Goal: Task Accomplishment & Management: Use online tool/utility

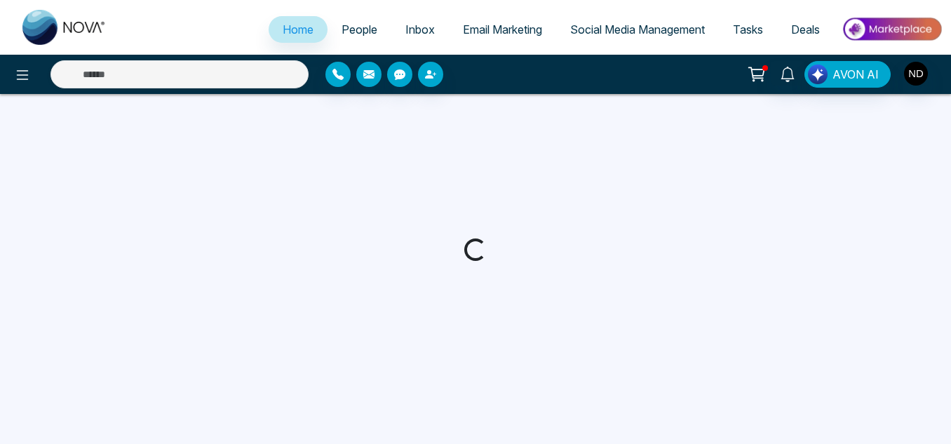
select select "*"
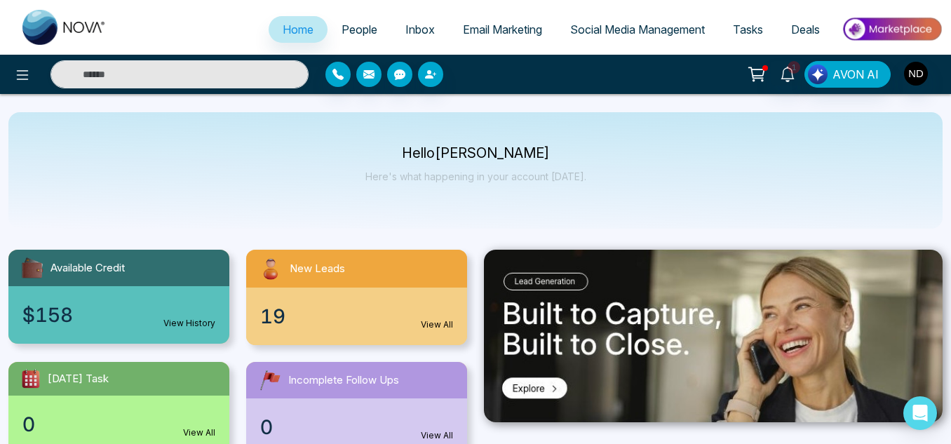
click at [351, 24] on span "People" at bounding box center [359, 29] width 36 height 14
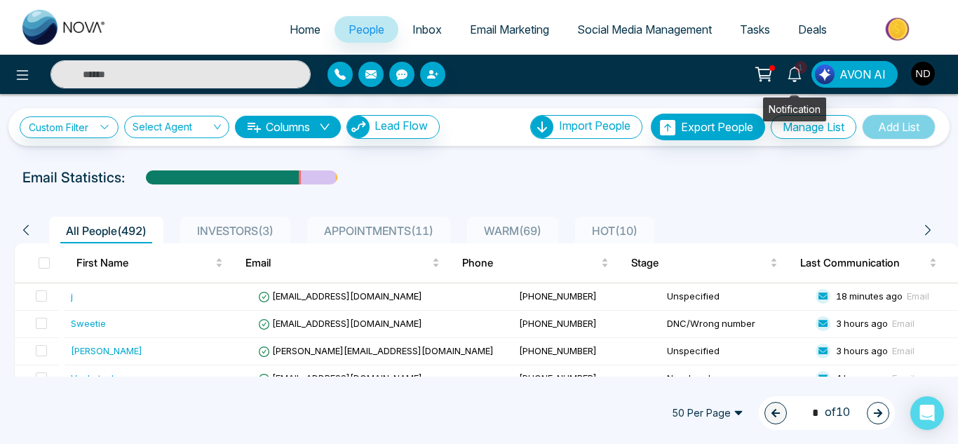
click at [794, 73] on icon at bounding box center [794, 74] width 15 height 15
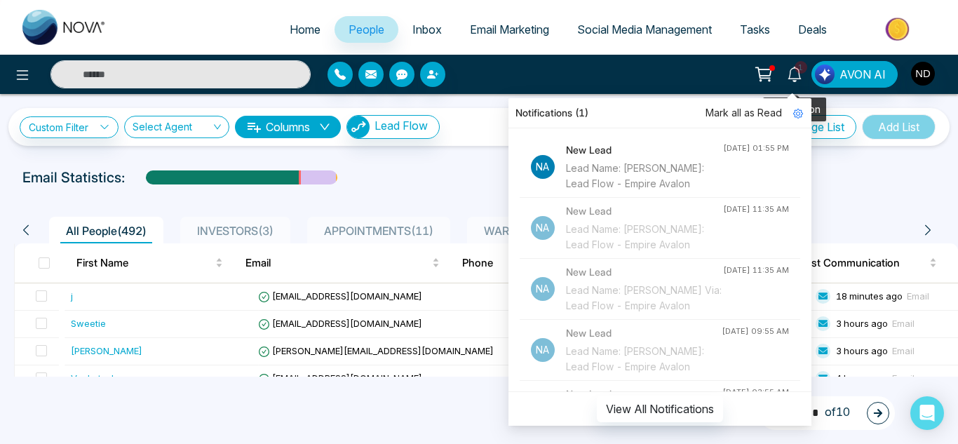
click at [794, 73] on icon at bounding box center [794, 74] width 15 height 15
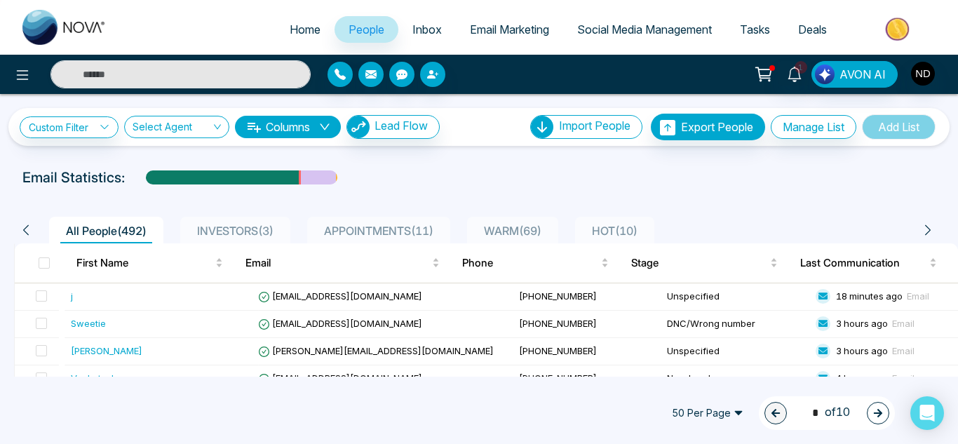
click at [745, 31] on span "Tasks" at bounding box center [755, 29] width 30 height 14
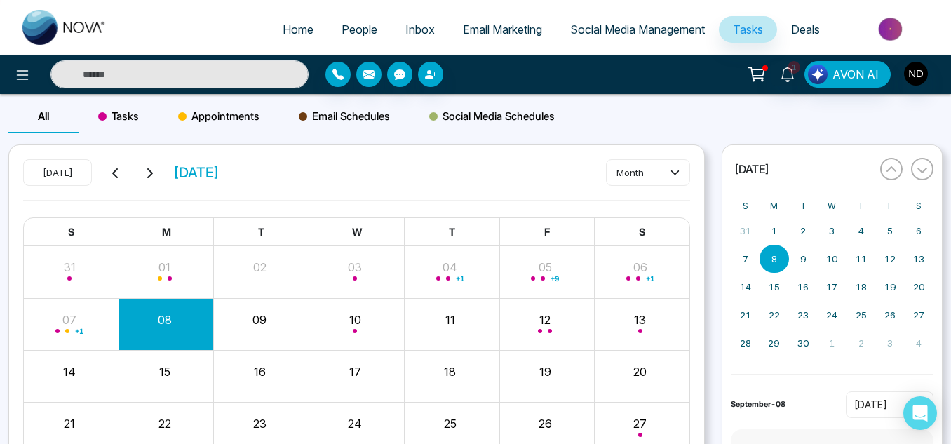
scroll to position [83, 0]
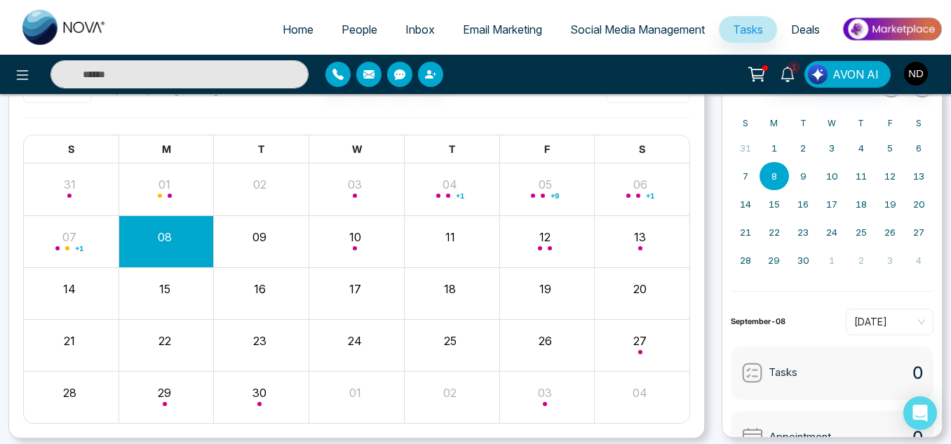
click at [341, 29] on span "People" at bounding box center [359, 29] width 36 height 14
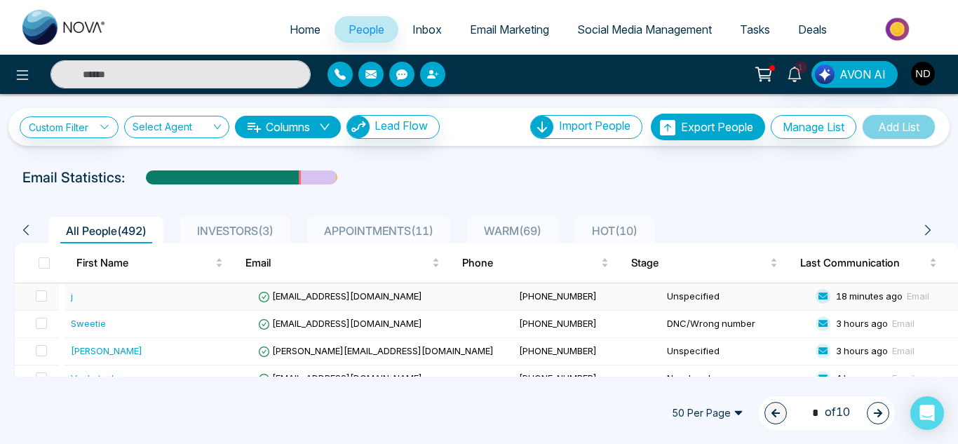
click at [133, 295] on div "j" at bounding box center [162, 296] width 182 height 14
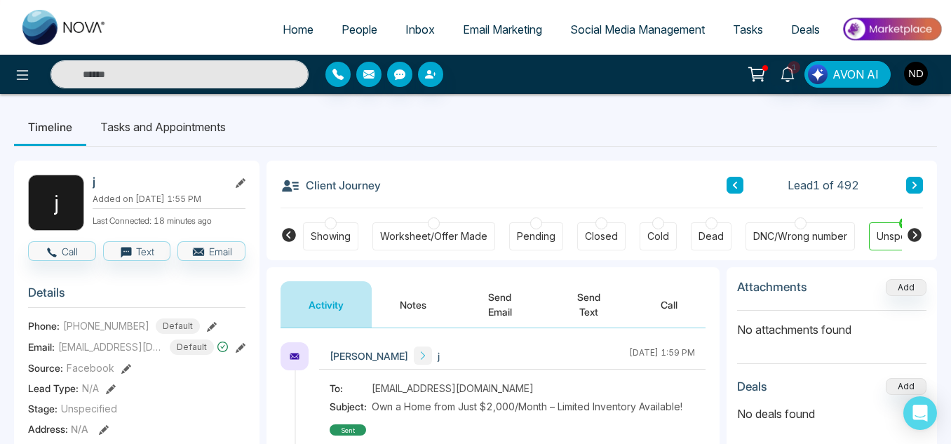
scroll to position [0, 442]
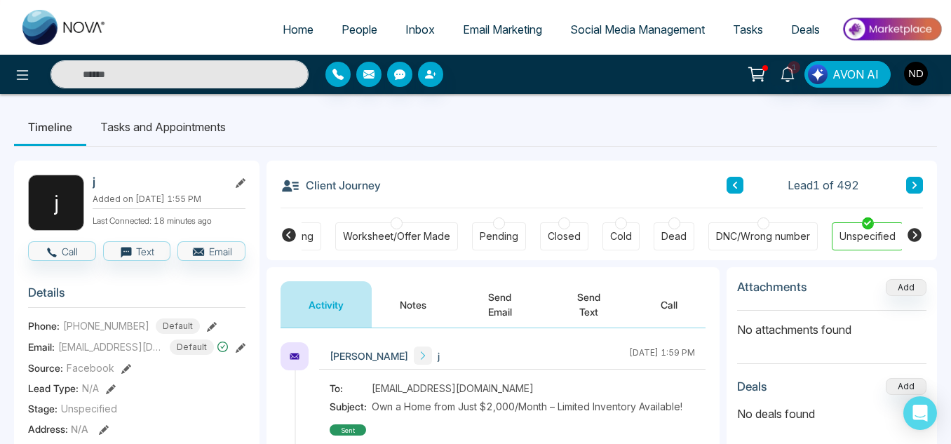
click at [409, 306] on button "Notes" at bounding box center [413, 304] width 83 height 46
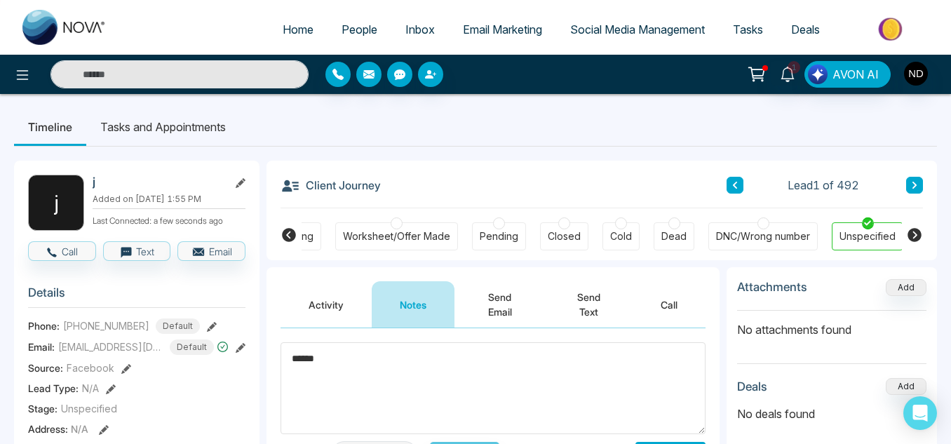
scroll to position [82, 0]
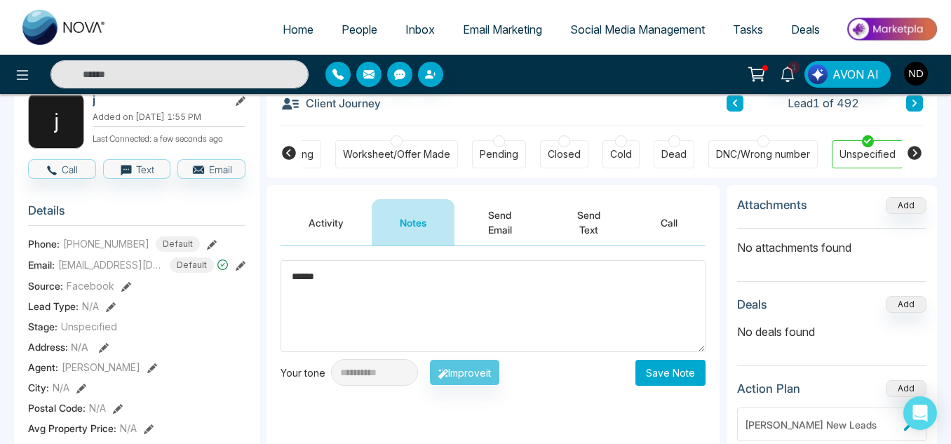
type textarea "******"
click at [667, 380] on button "Save Note" at bounding box center [670, 373] width 70 height 26
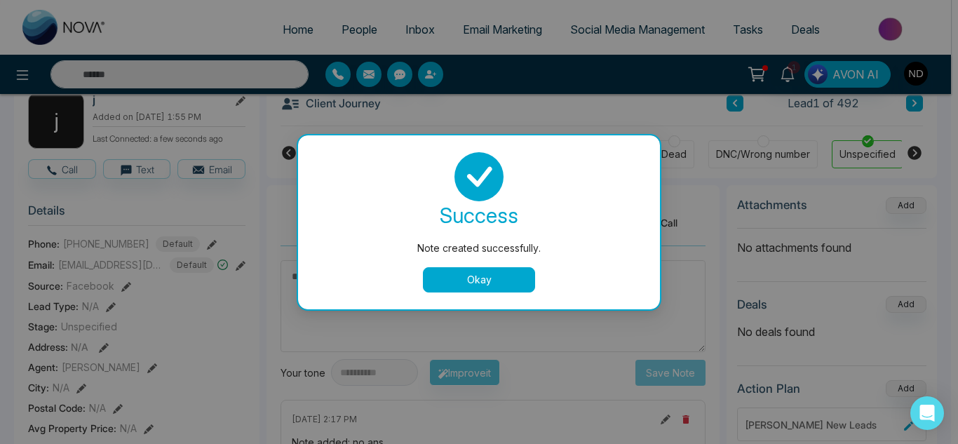
click at [479, 288] on button "Okay" at bounding box center [479, 279] width 112 height 25
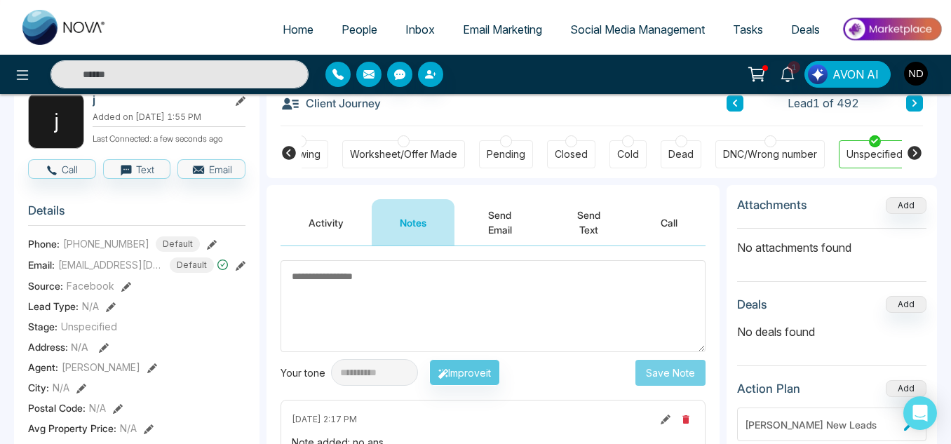
scroll to position [0, 0]
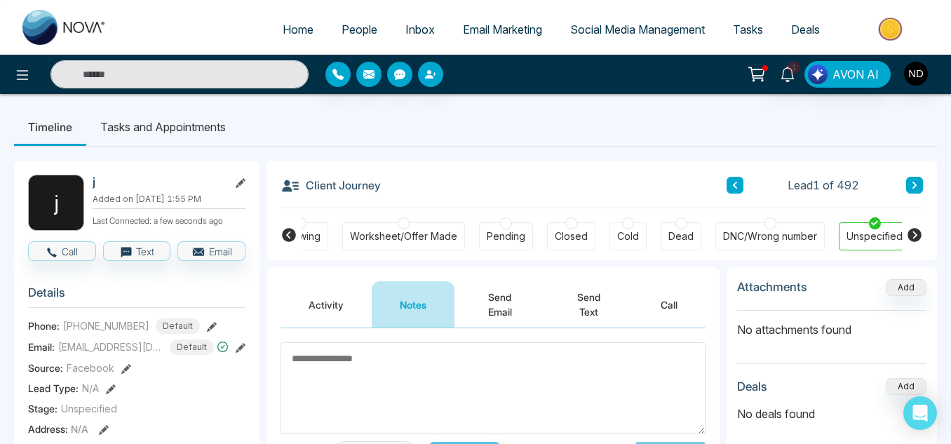
click at [911, 187] on icon at bounding box center [914, 185] width 7 height 8
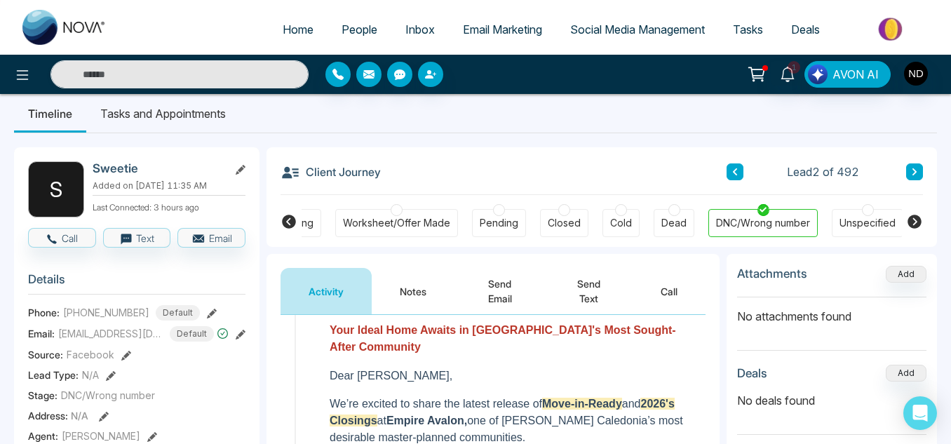
scroll to position [13, 0]
click at [919, 168] on button at bounding box center [914, 172] width 17 height 17
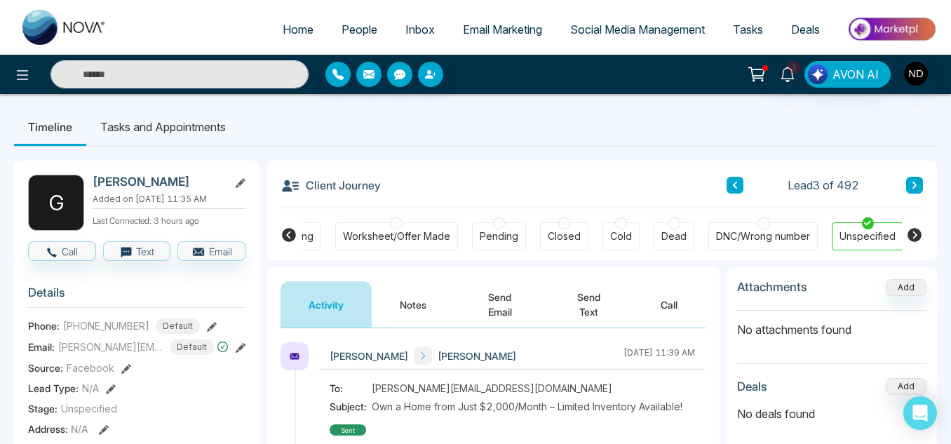
click at [779, 229] on div "DNC/Wrong number" at bounding box center [762, 236] width 109 height 28
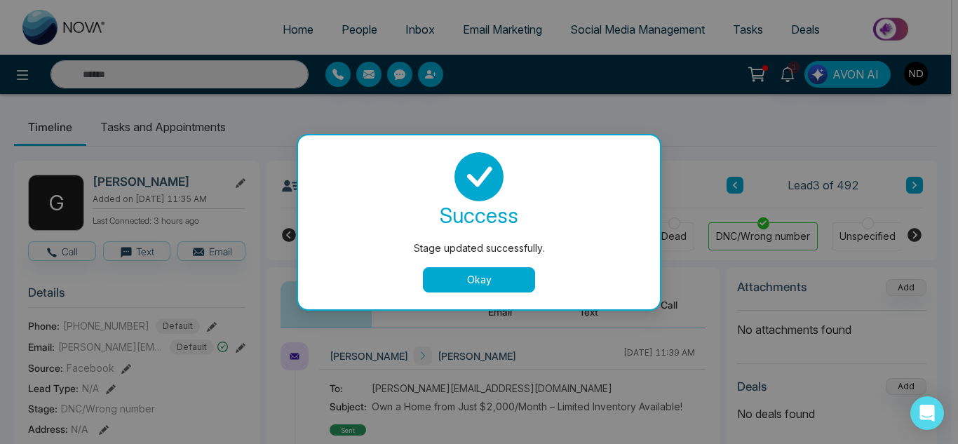
click at [499, 282] on button "Okay" at bounding box center [479, 279] width 112 height 25
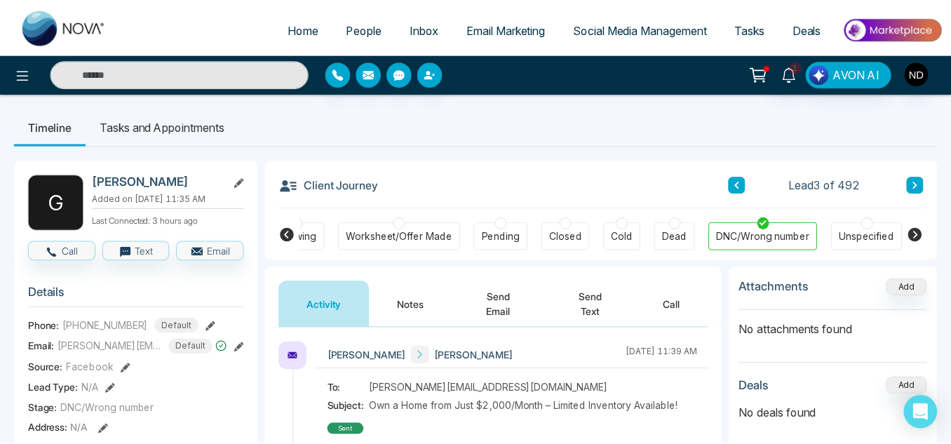
scroll to position [0, 435]
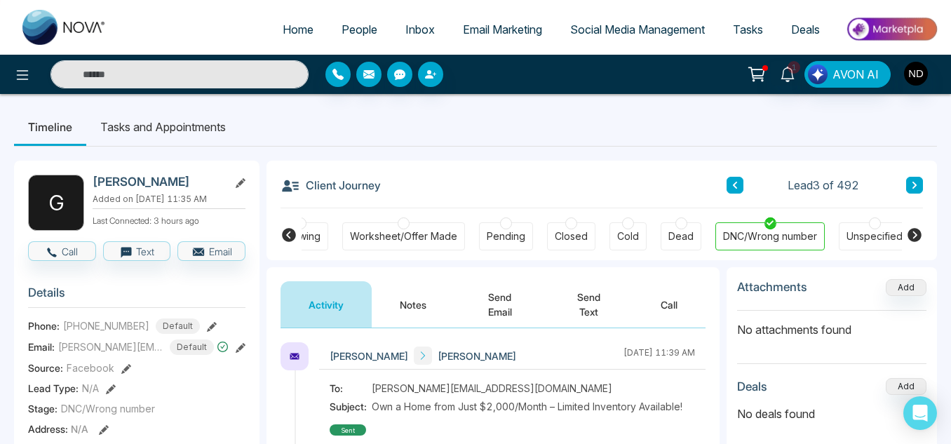
click at [917, 182] on icon at bounding box center [914, 185] width 7 height 8
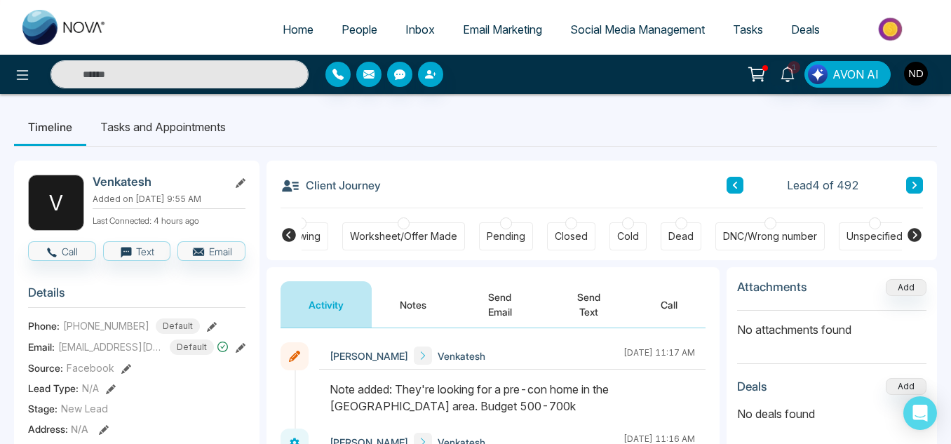
click at [911, 183] on icon at bounding box center [914, 185] width 7 height 8
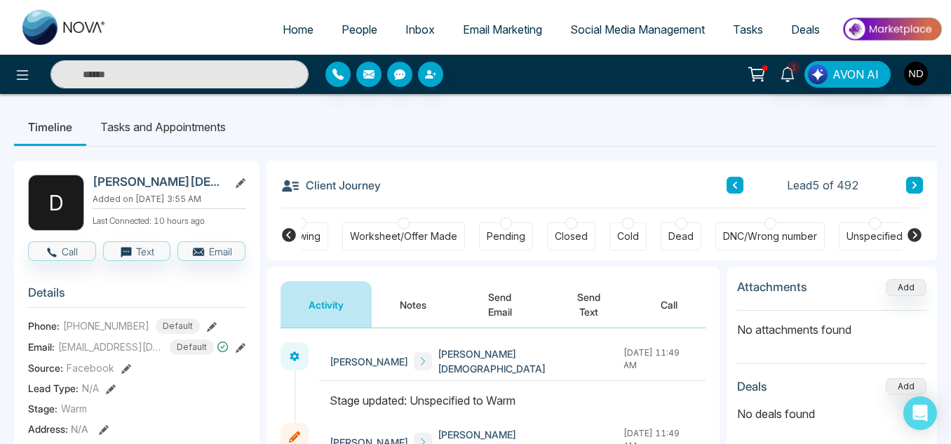
click at [917, 185] on icon at bounding box center [914, 185] width 7 height 8
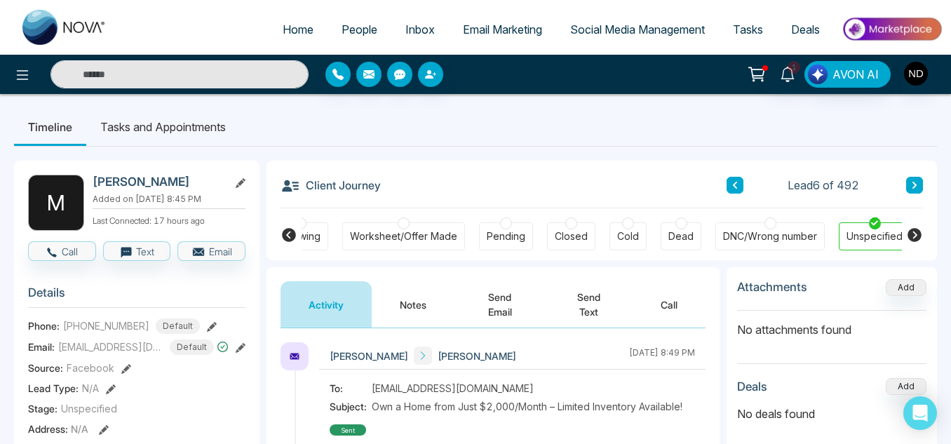
click at [410, 307] on button "Notes" at bounding box center [413, 304] width 83 height 46
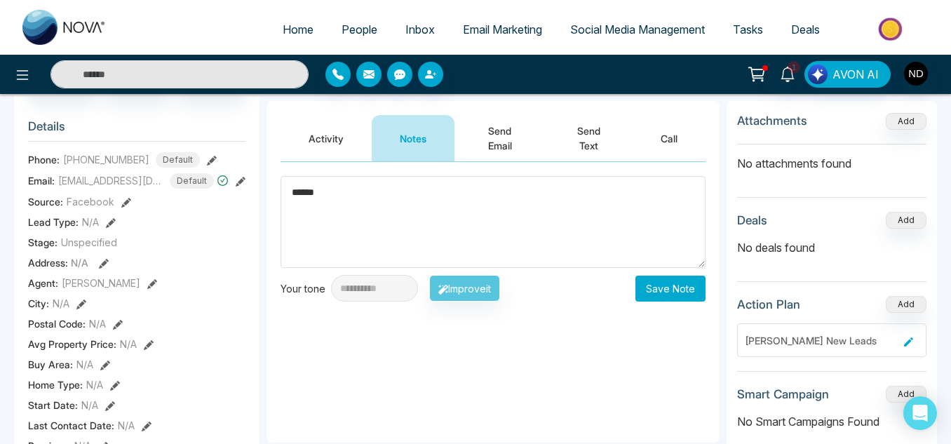
scroll to position [167, 0]
type textarea "******"
click at [660, 283] on button "Save Note" at bounding box center [670, 288] width 70 height 26
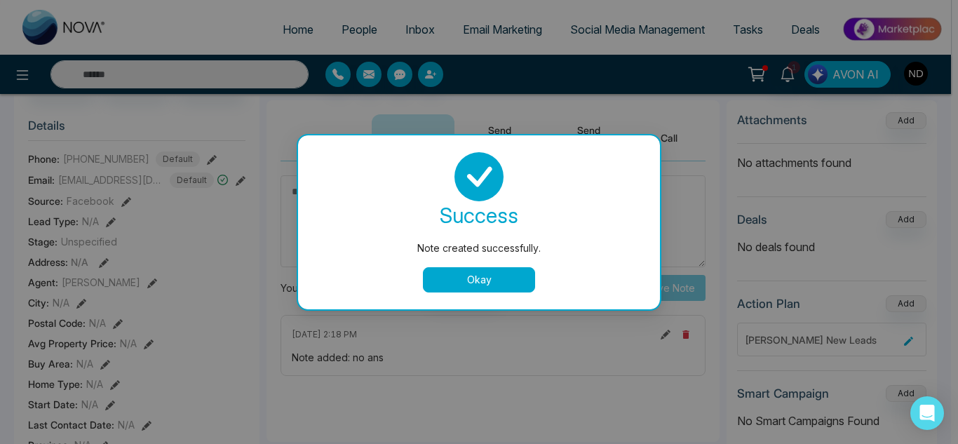
click at [484, 282] on button "Okay" at bounding box center [479, 279] width 112 height 25
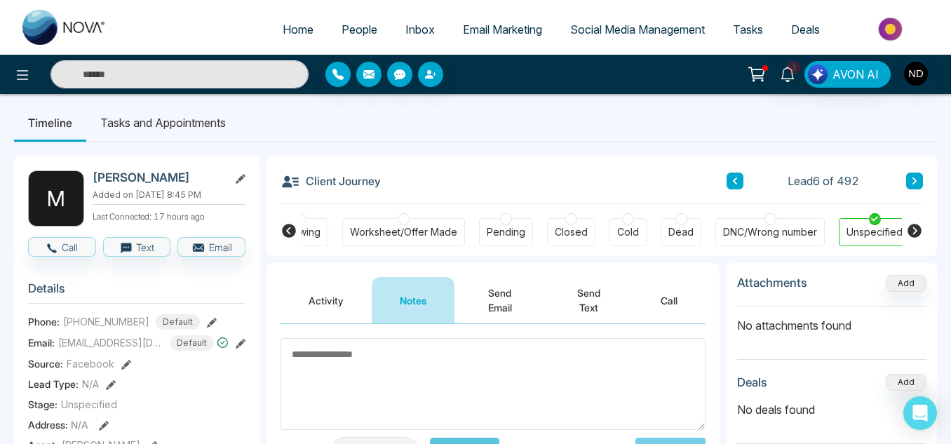
scroll to position [0, 0]
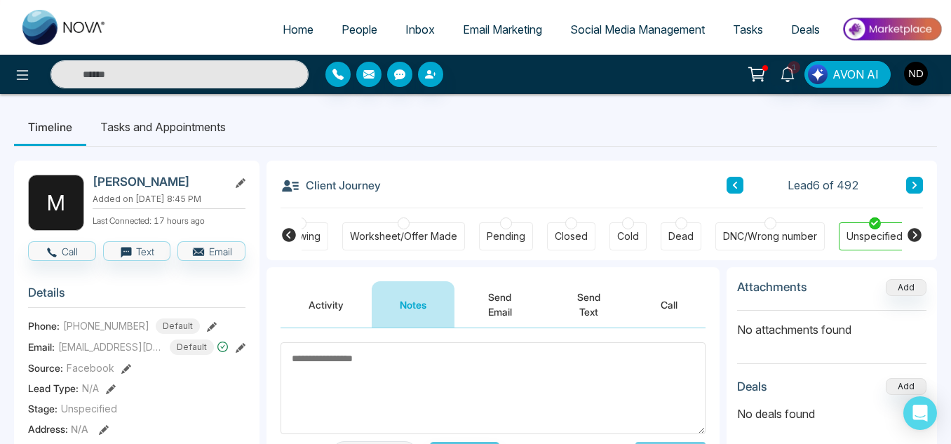
click at [911, 186] on icon at bounding box center [914, 185] width 7 height 8
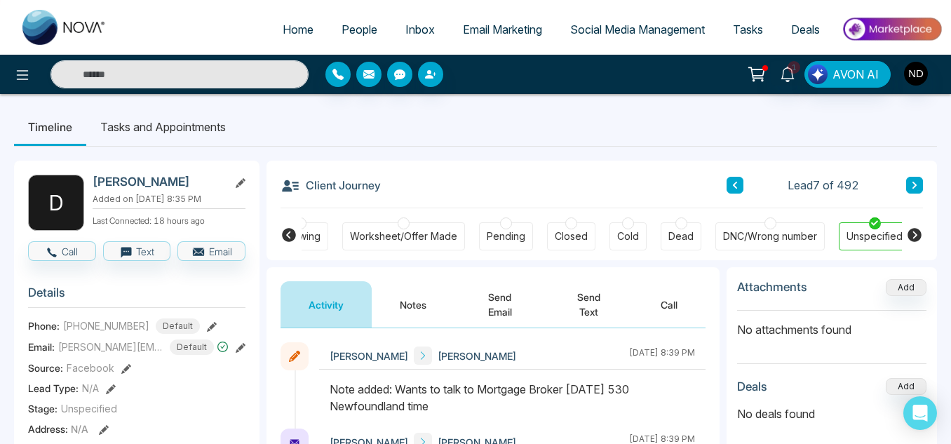
scroll to position [1, 0]
click at [914, 189] on icon at bounding box center [914, 184] width 7 height 8
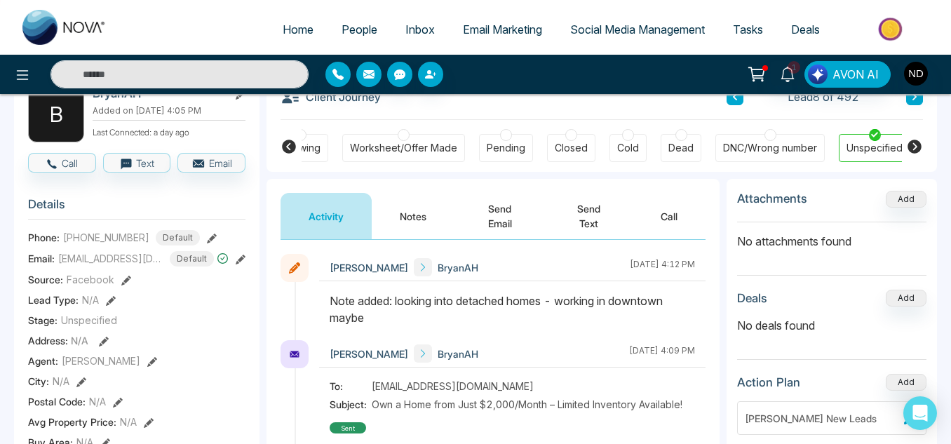
scroll to position [90, 0]
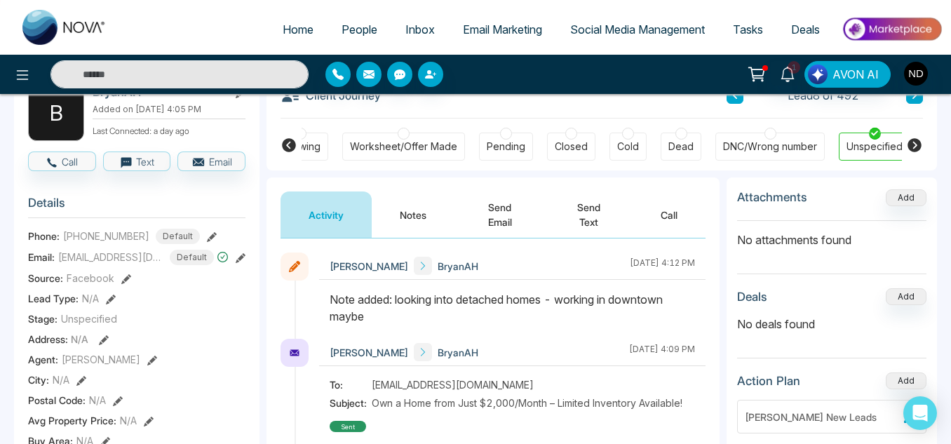
click at [586, 207] on button "Send Text" at bounding box center [589, 214] width 88 height 46
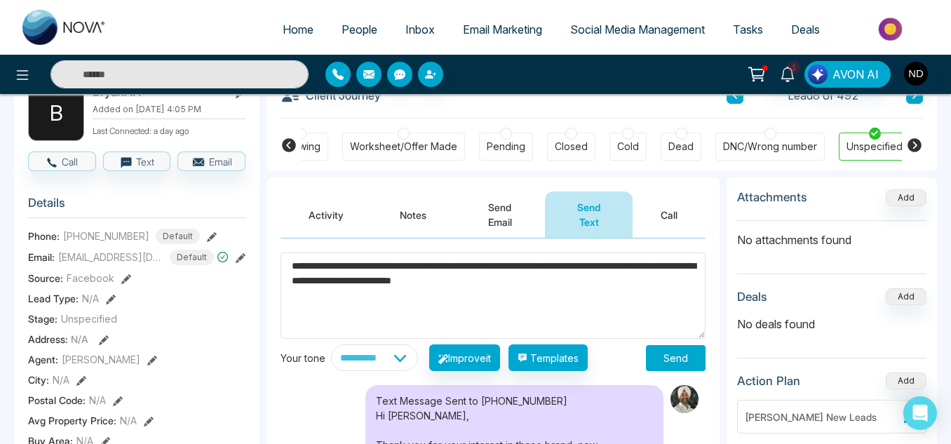
type textarea "**********"
click at [673, 358] on button "Send" at bounding box center [676, 358] width 60 height 26
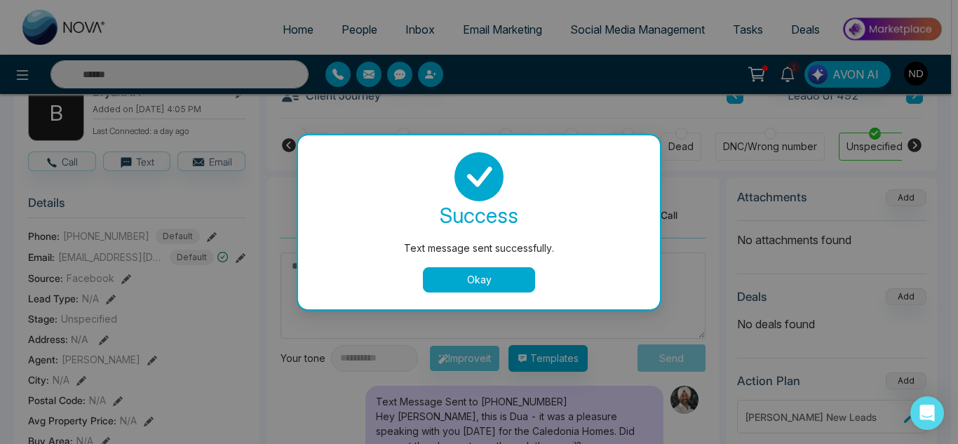
click at [485, 287] on button "Okay" at bounding box center [479, 279] width 112 height 25
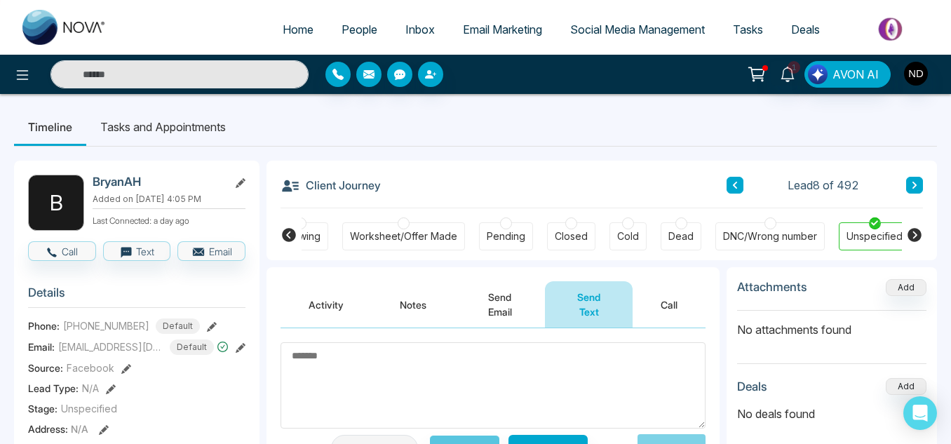
click at [907, 185] on button at bounding box center [914, 185] width 17 height 17
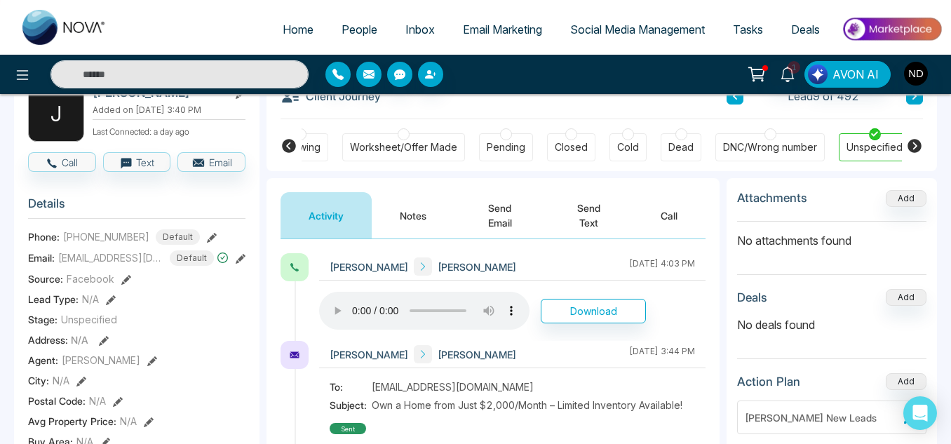
scroll to position [90, 0]
click at [410, 212] on button "Notes" at bounding box center [413, 214] width 83 height 46
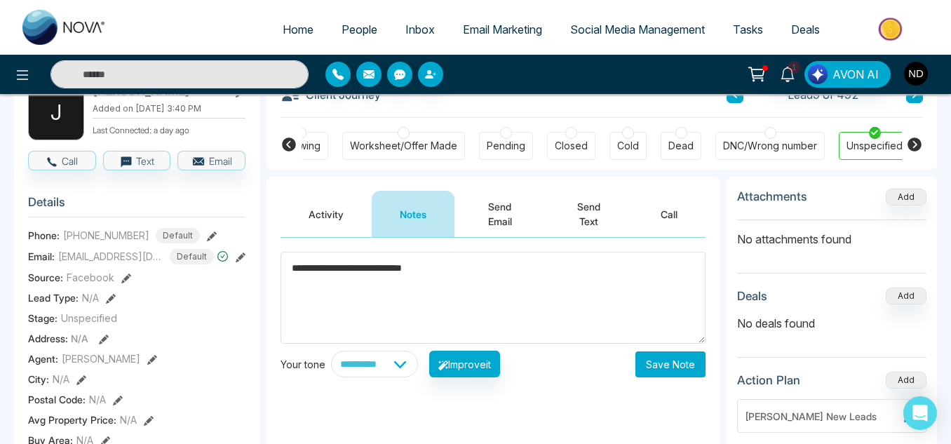
type textarea "**********"
click at [659, 363] on button "Save Note" at bounding box center [670, 364] width 70 height 26
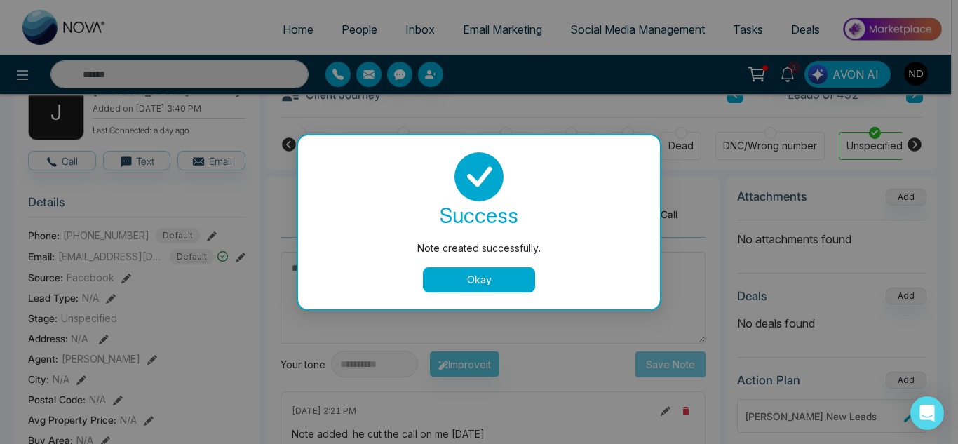
click at [472, 286] on button "Okay" at bounding box center [479, 279] width 112 height 25
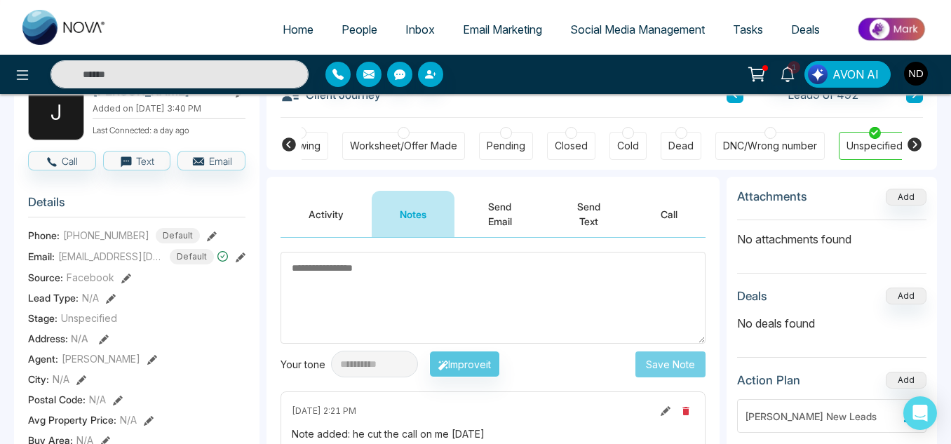
scroll to position [26, 0]
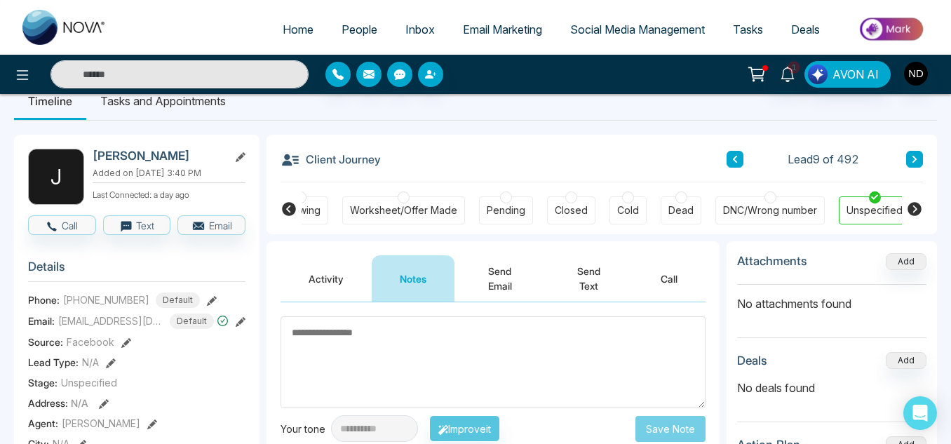
click at [914, 158] on icon at bounding box center [914, 159] width 4 height 7
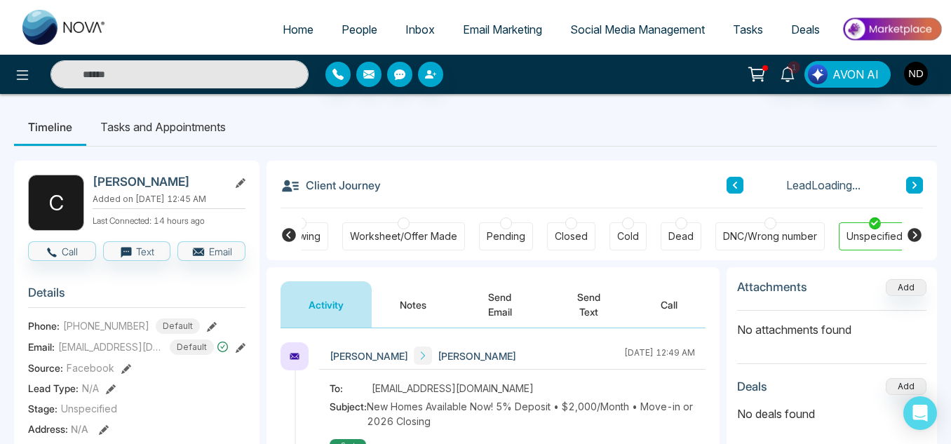
click at [412, 307] on button "Notes" at bounding box center [413, 304] width 83 height 46
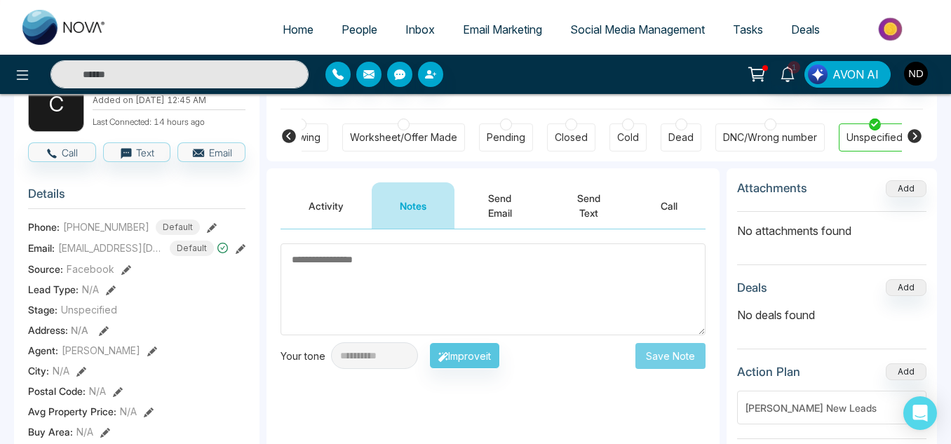
scroll to position [97, 0]
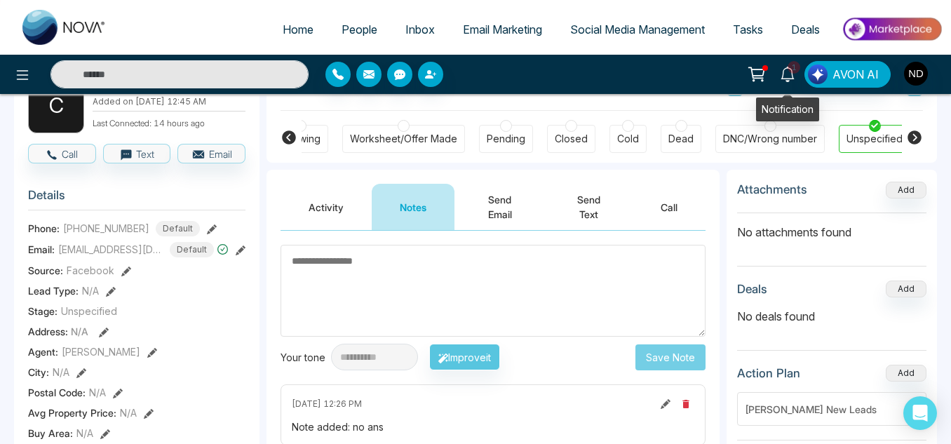
click at [792, 73] on span "1" at bounding box center [793, 67] width 13 height 13
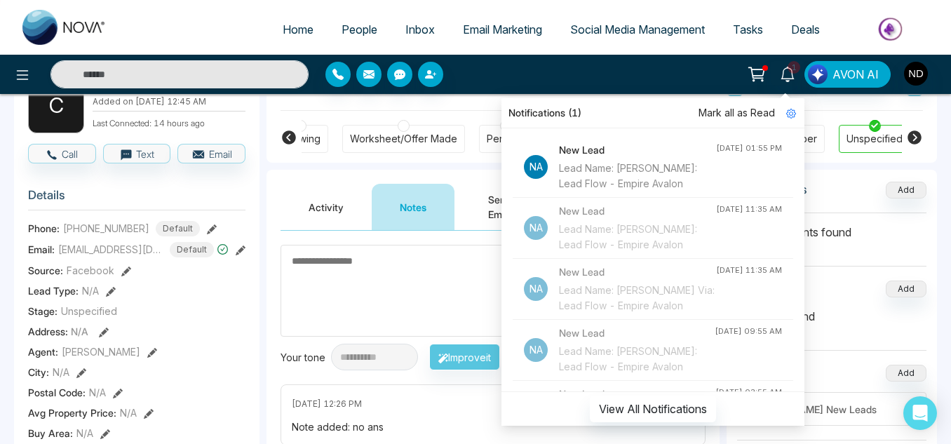
click at [774, 106] on span "Mark all as Read" at bounding box center [736, 112] width 76 height 15
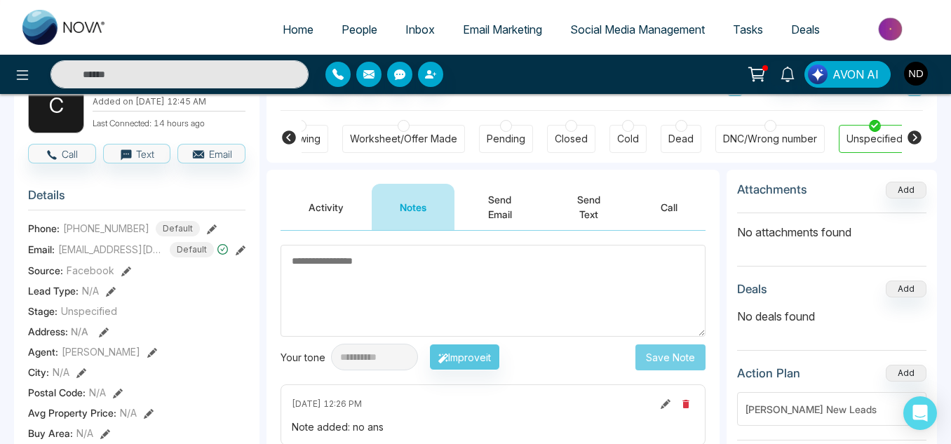
click at [677, 72] on div "Notifications Mark all as Read Na New Lead Lead Name: j Via: Lead Flow - Empire…" at bounding box center [752, 74] width 379 height 27
click at [434, 294] on textarea at bounding box center [492, 291] width 425 height 92
type textarea "******"
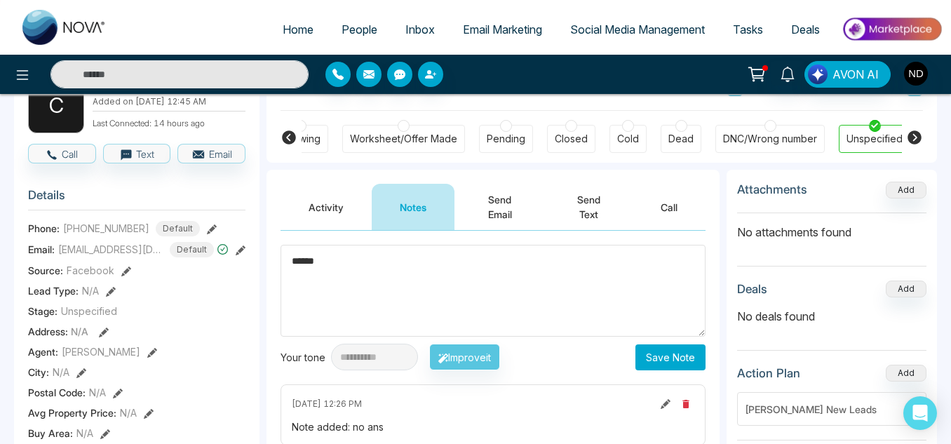
click at [665, 353] on button "Save Note" at bounding box center [670, 357] width 70 height 26
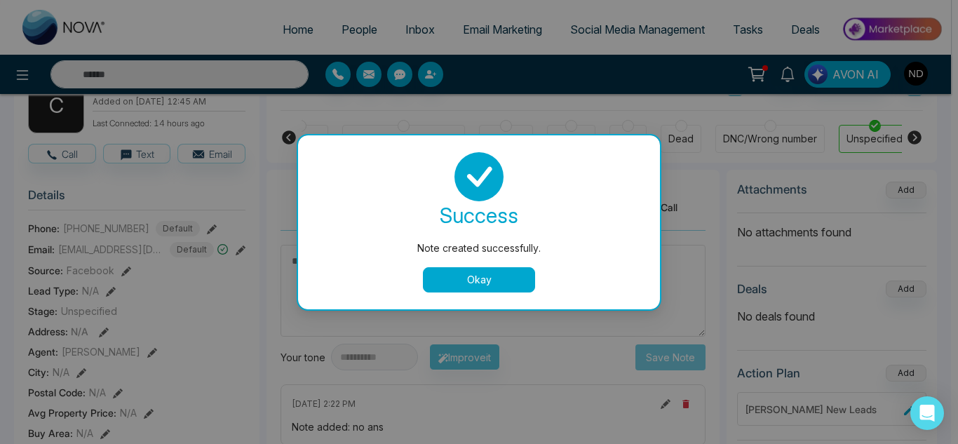
click at [442, 273] on button "Okay" at bounding box center [479, 279] width 112 height 25
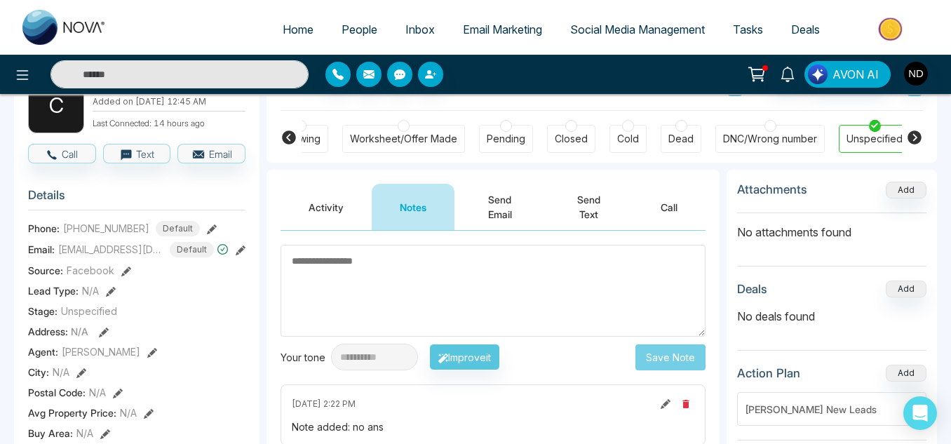
scroll to position [0, 0]
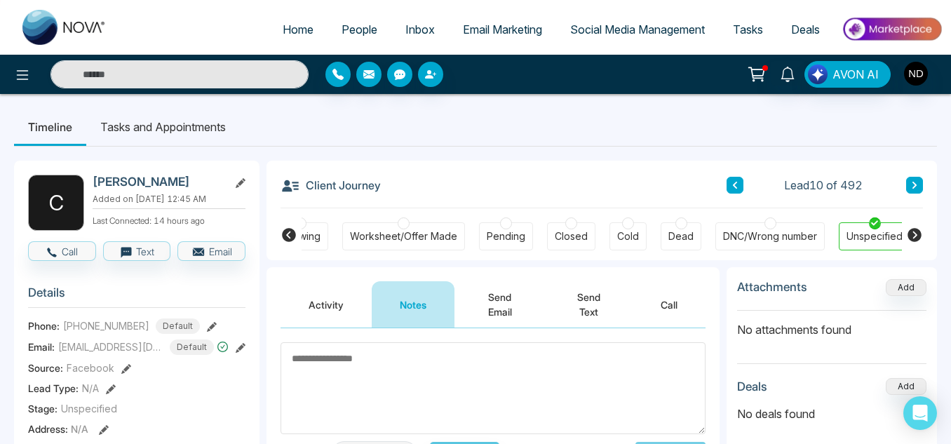
click at [916, 191] on button at bounding box center [914, 185] width 17 height 17
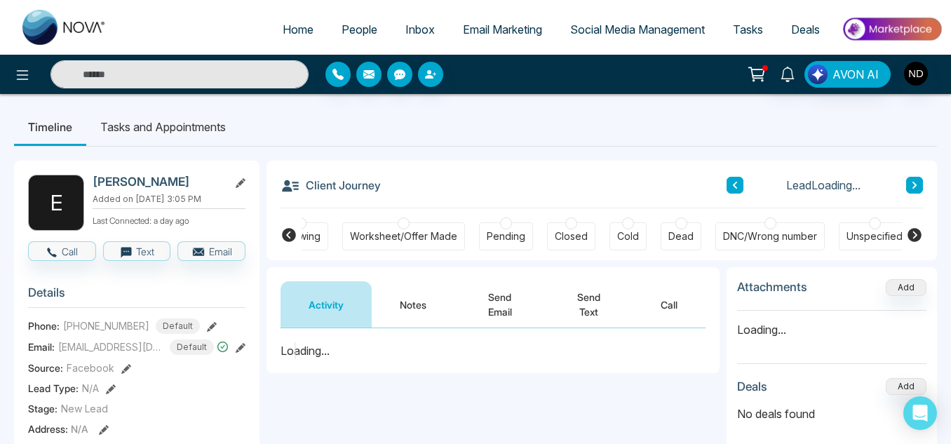
click at [415, 309] on button "Notes" at bounding box center [413, 304] width 83 height 46
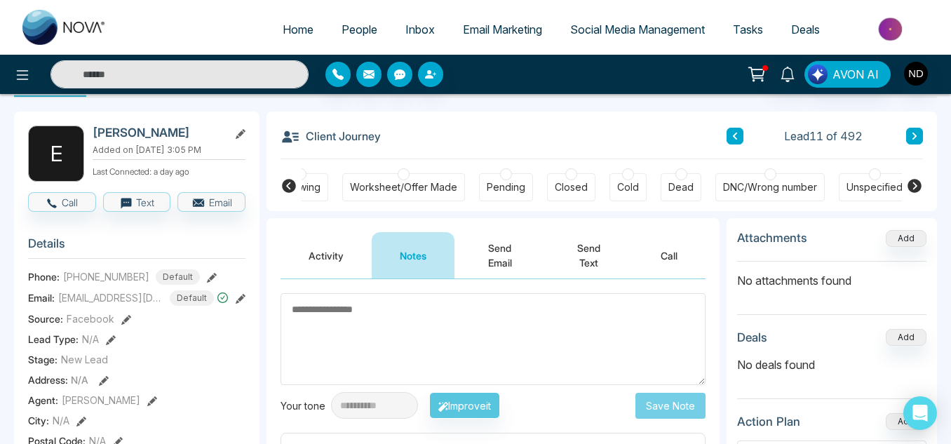
scroll to position [46, 0]
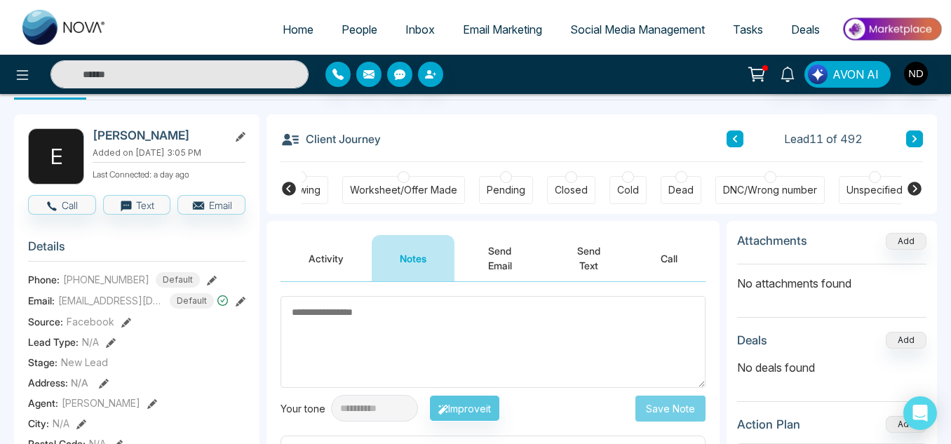
click at [97, 133] on h2 "[PERSON_NAME]" at bounding box center [158, 135] width 130 height 14
copy h2 "[PERSON_NAME]"
click at [379, 315] on textarea at bounding box center [492, 342] width 425 height 92
type textarea "******"
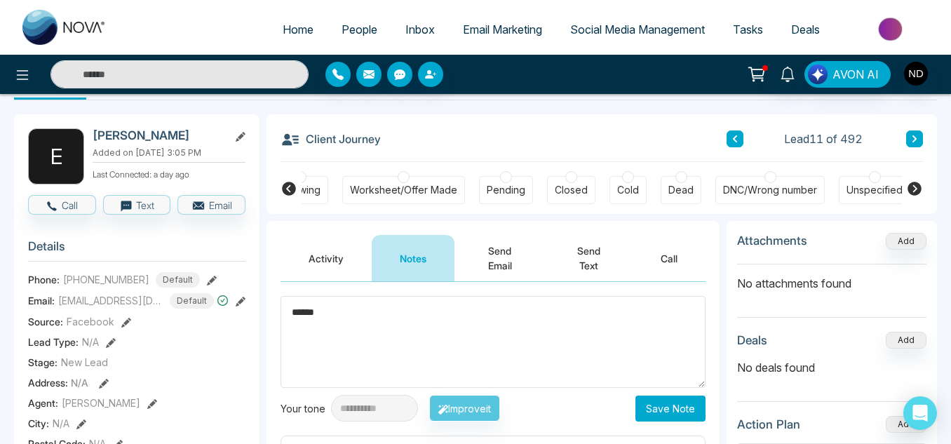
click at [674, 407] on button "Save Note" at bounding box center [670, 408] width 70 height 26
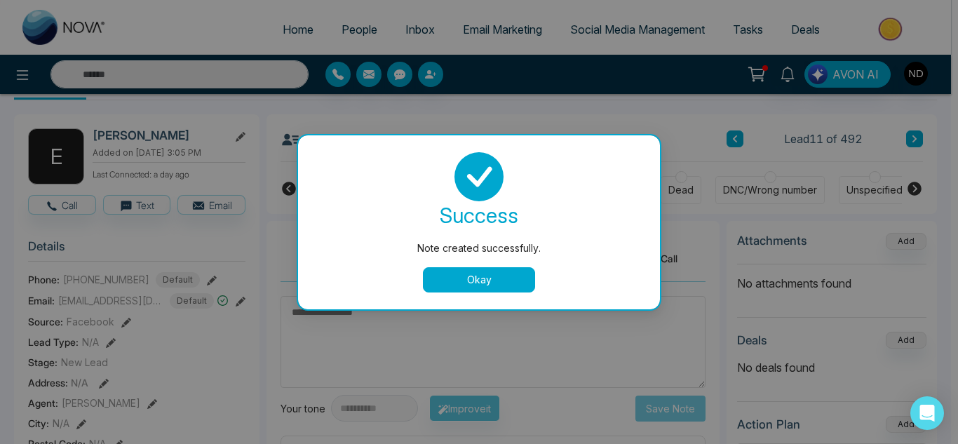
click at [436, 283] on button "Okay" at bounding box center [479, 279] width 112 height 25
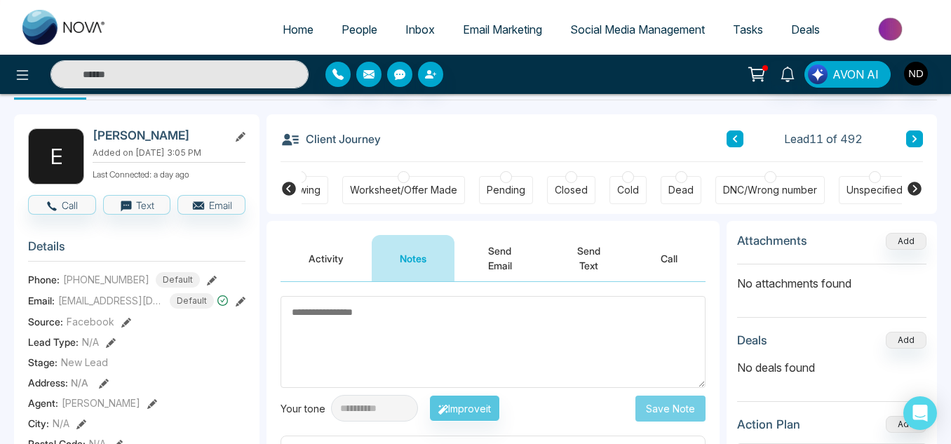
click at [911, 144] on button at bounding box center [914, 138] width 17 height 17
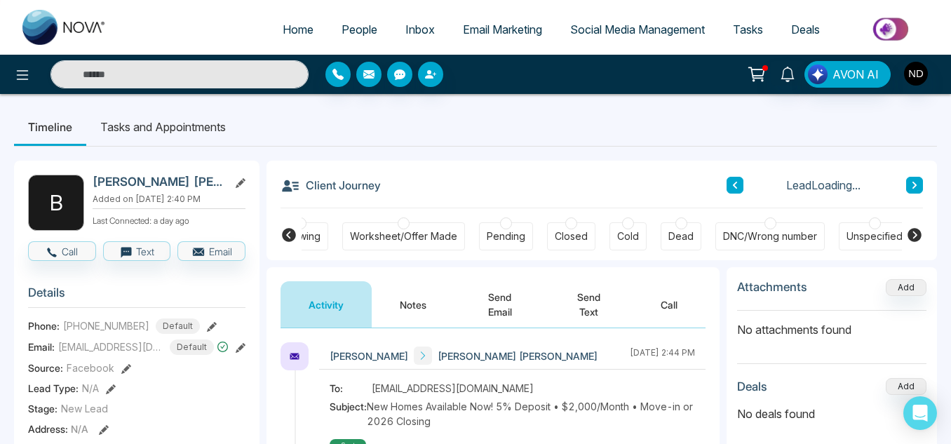
scroll to position [68, 0]
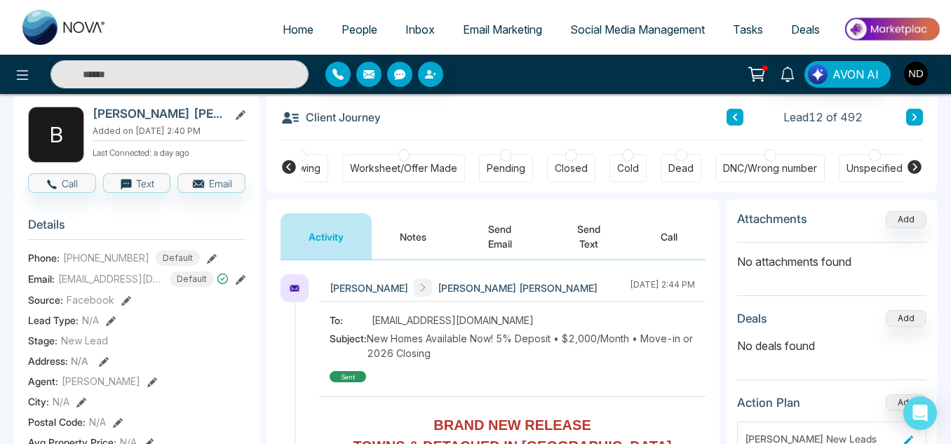
click at [402, 245] on button "Notes" at bounding box center [413, 236] width 83 height 46
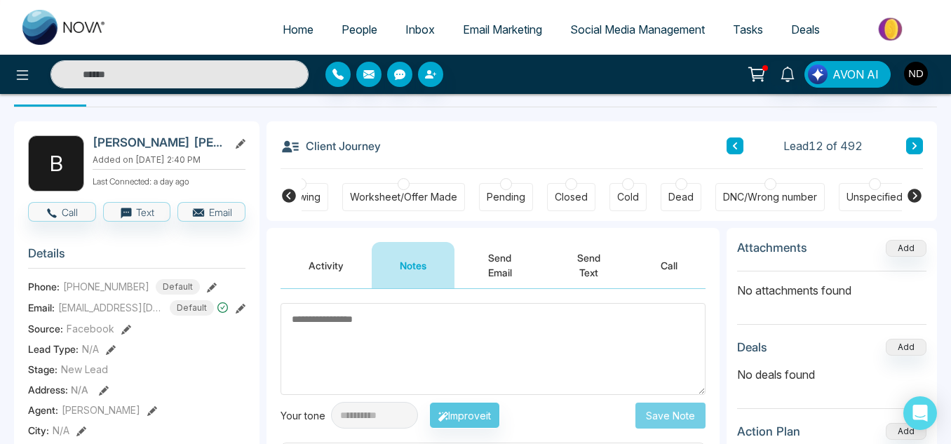
scroll to position [38, 0]
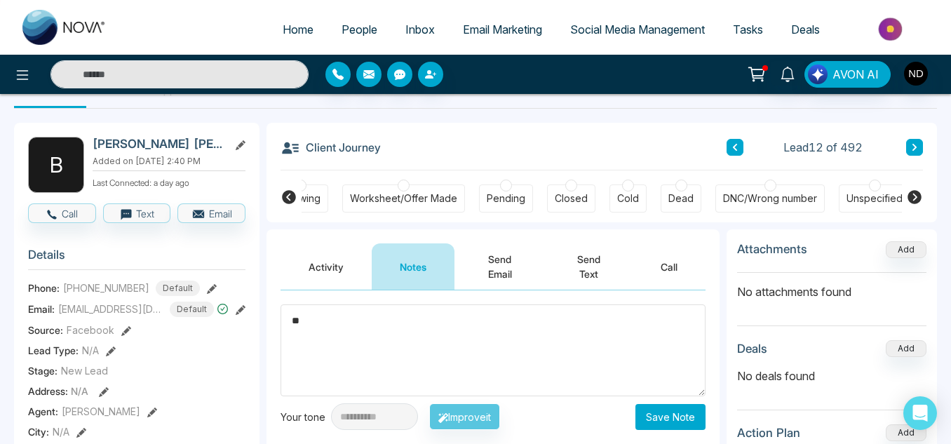
type textarea "*"
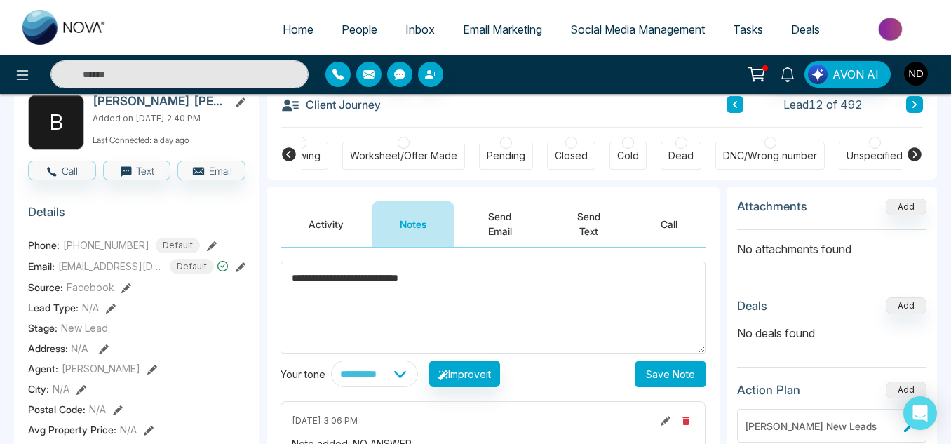
scroll to position [81, 0]
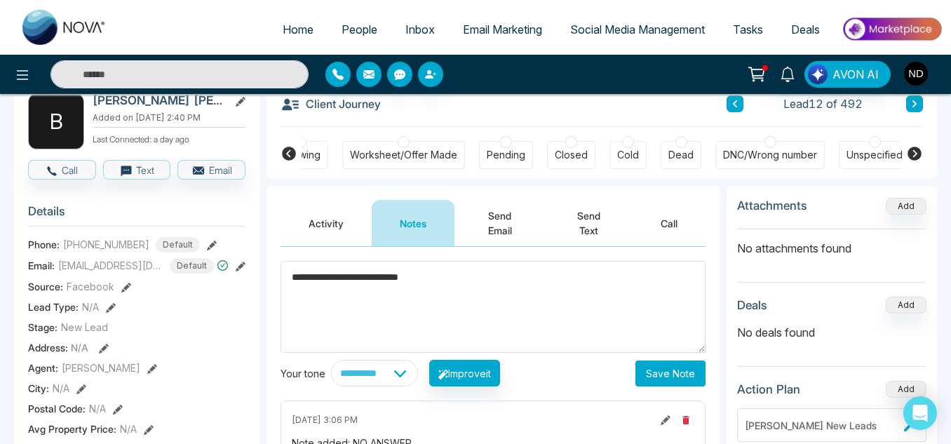
type textarea "**********"
click at [654, 381] on button "Save Note" at bounding box center [670, 373] width 70 height 26
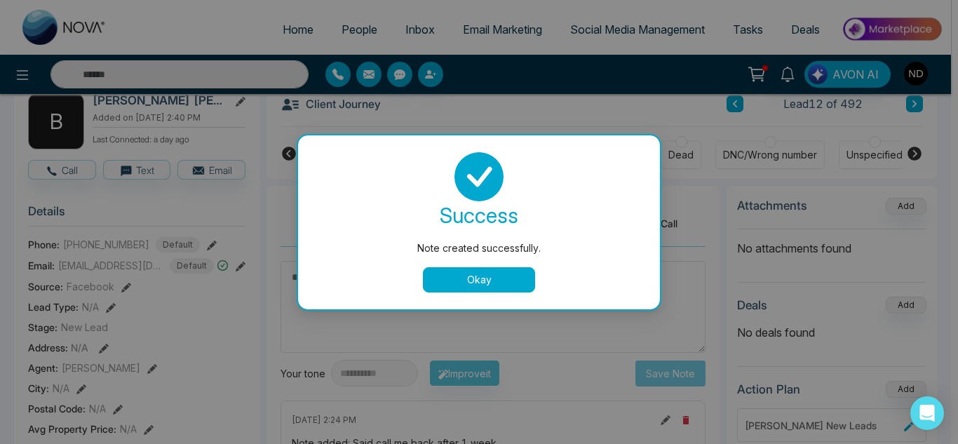
click at [461, 285] on button "Okay" at bounding box center [479, 279] width 112 height 25
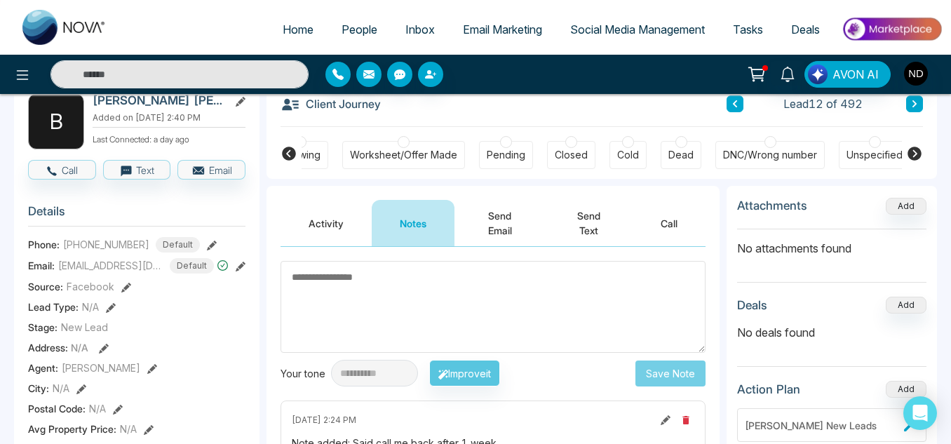
scroll to position [0, 0]
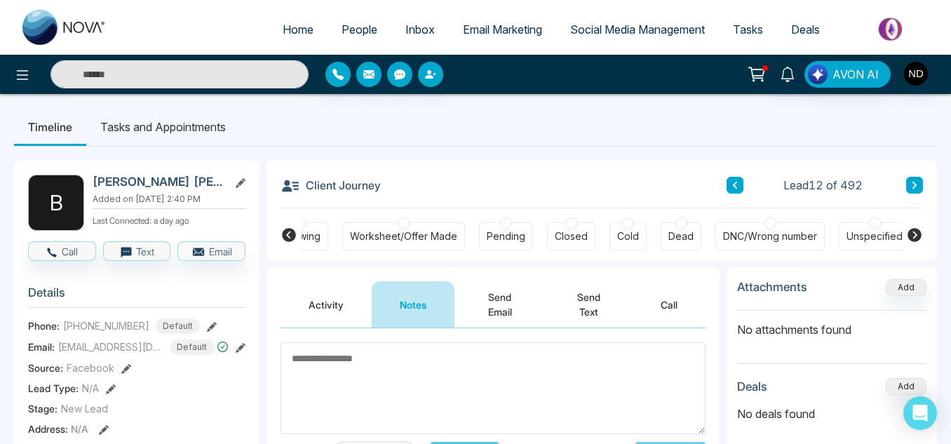
click at [216, 131] on li "Tasks and Appointments" at bounding box center [163, 127] width 154 height 38
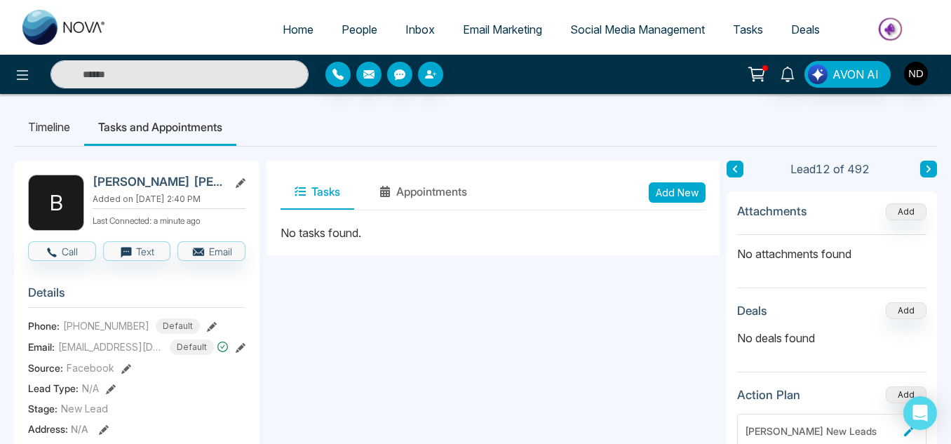
click at [659, 195] on button "Add New" at bounding box center [677, 192] width 57 height 20
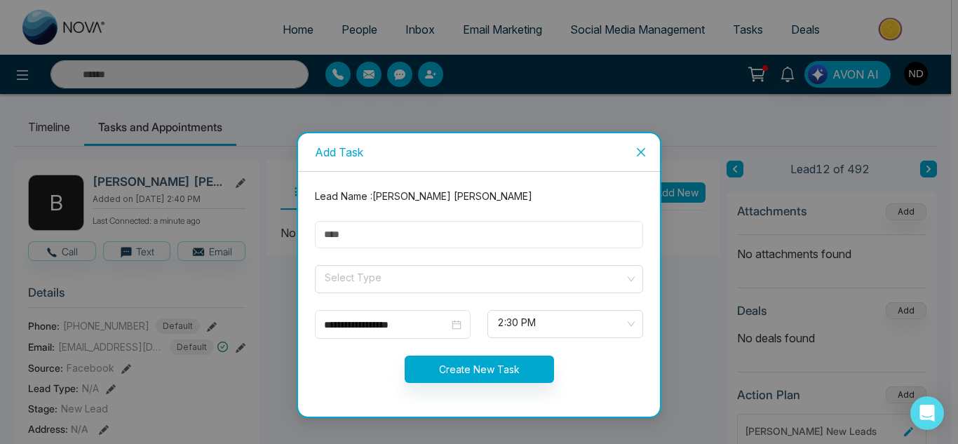
click at [514, 245] on input "text" at bounding box center [479, 234] width 328 height 27
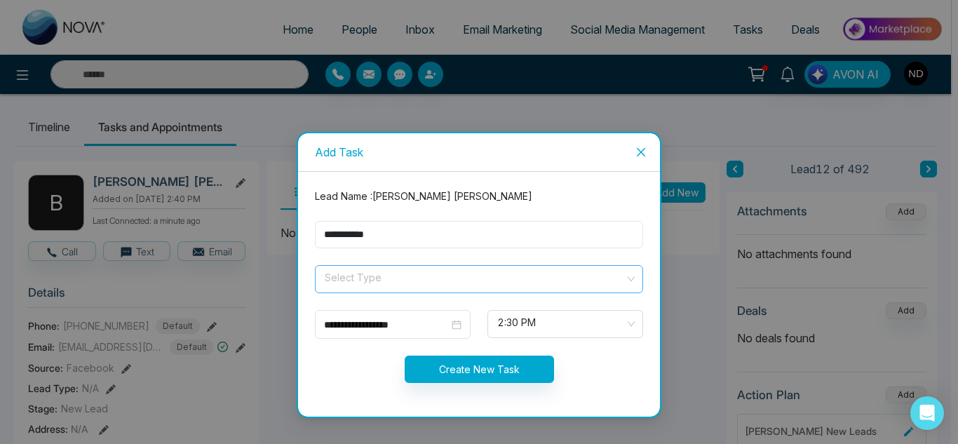
type input "**********"
click at [466, 281] on input "search" at bounding box center [473, 276] width 301 height 21
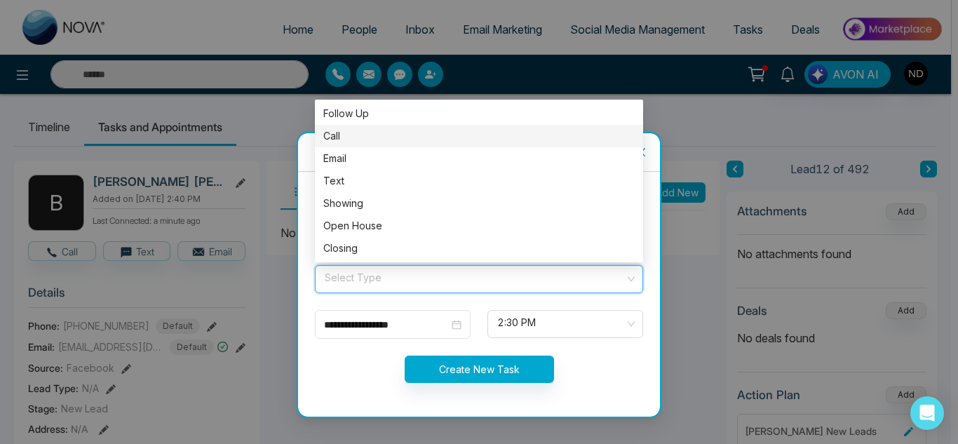
click at [391, 136] on div "Call" at bounding box center [478, 135] width 311 height 15
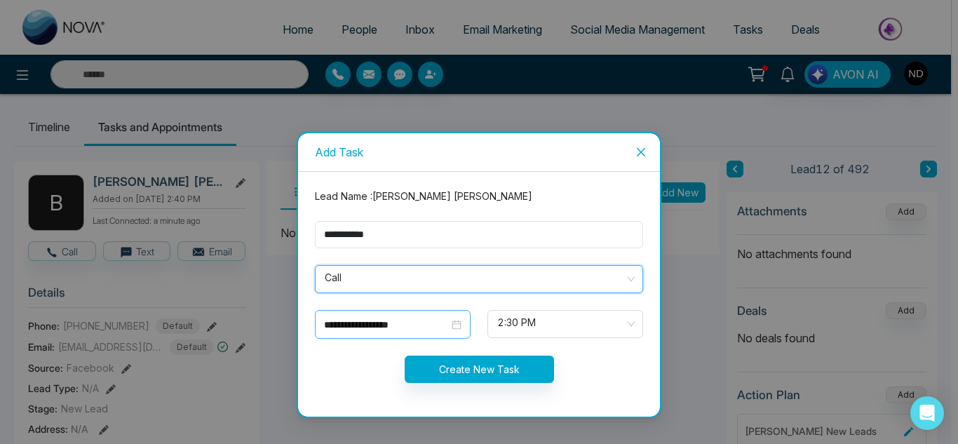
click at [415, 318] on input "**********" at bounding box center [386, 324] width 125 height 15
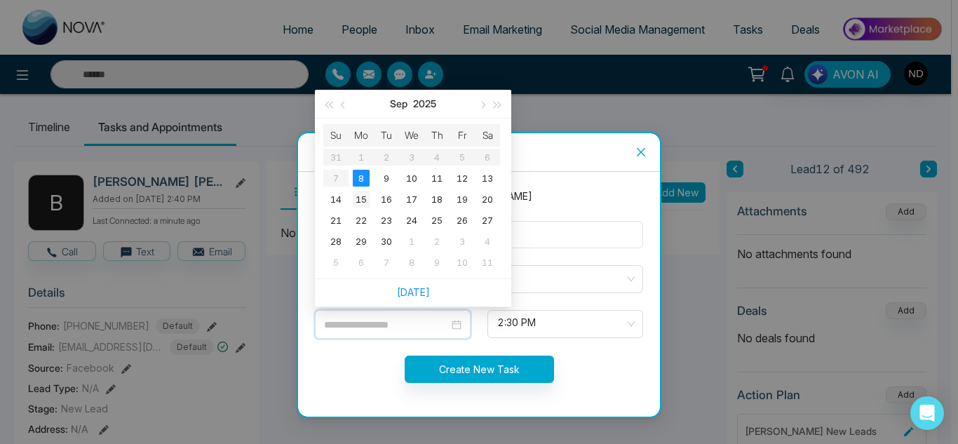
type input "**********"
click at [363, 201] on div "15" at bounding box center [361, 199] width 17 height 17
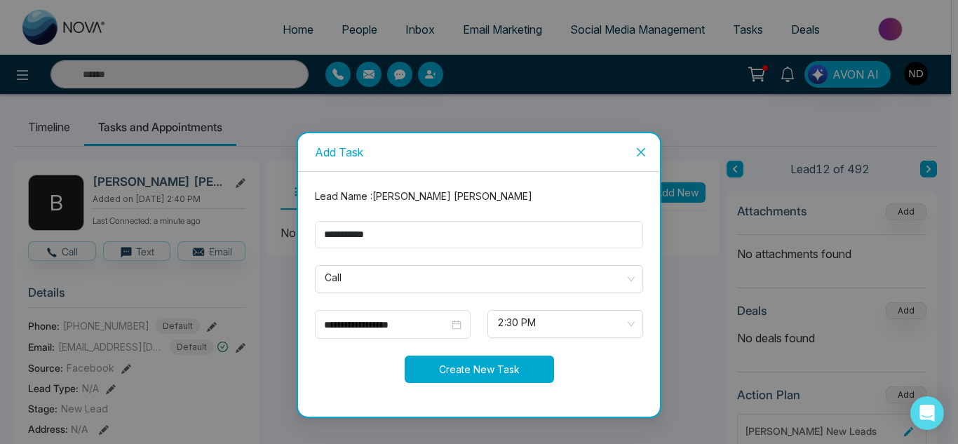
click at [447, 360] on button "Create New Task" at bounding box center [479, 368] width 149 height 27
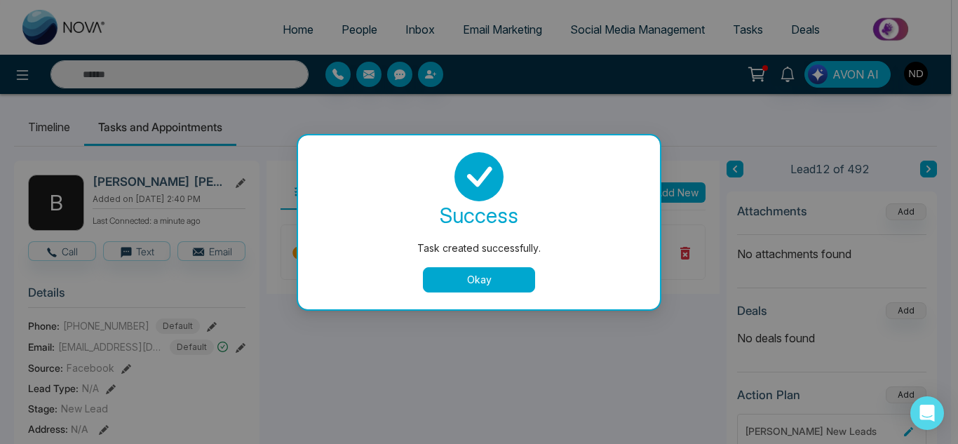
click at [442, 282] on button "Okay" at bounding box center [479, 279] width 112 height 25
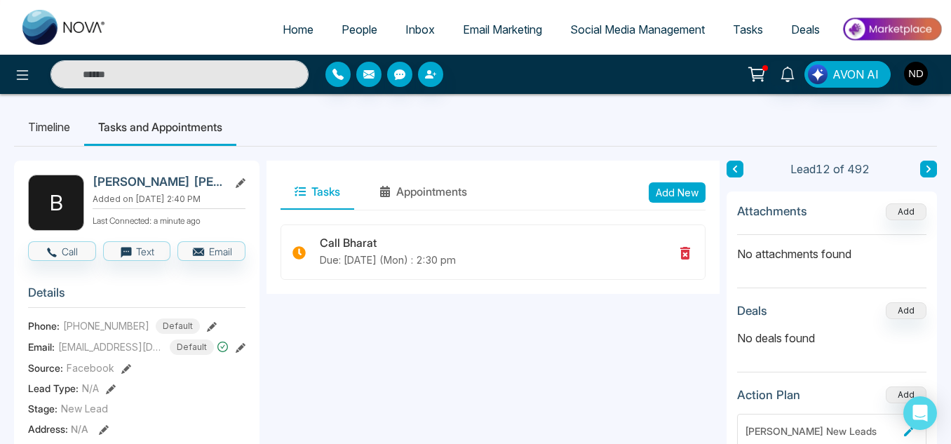
click at [927, 161] on button at bounding box center [928, 169] width 17 height 17
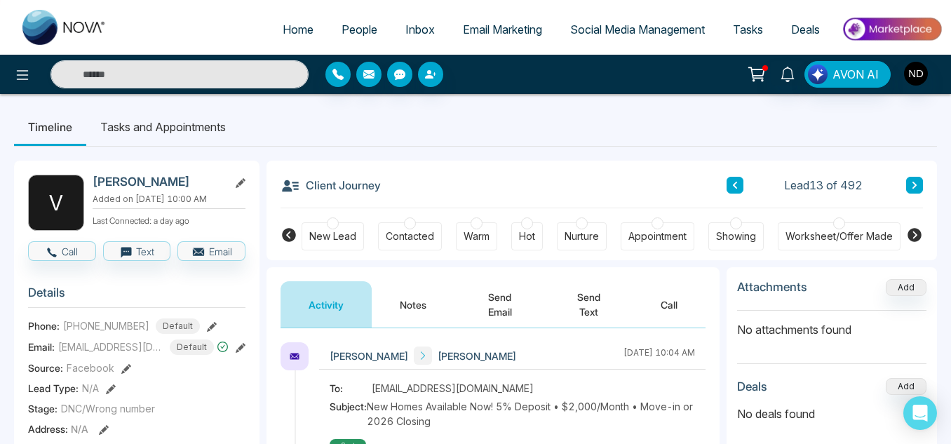
click at [447, 297] on button "Notes" at bounding box center [413, 304] width 83 height 46
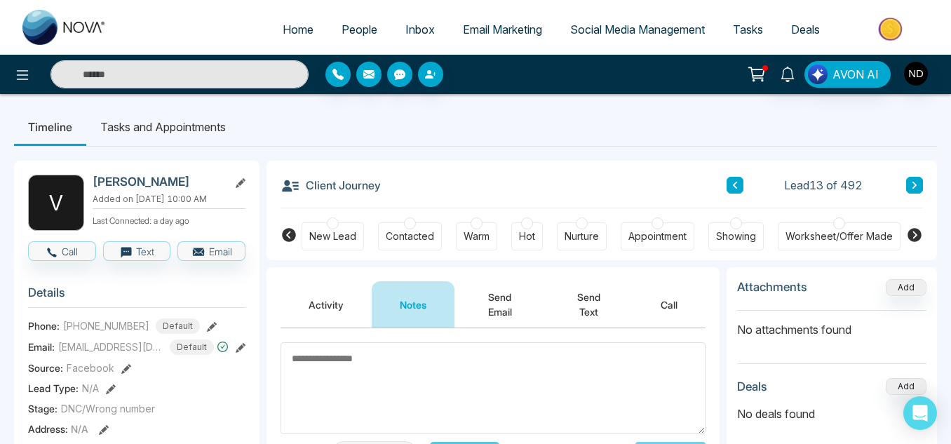
click at [914, 185] on icon at bounding box center [914, 185] width 7 height 8
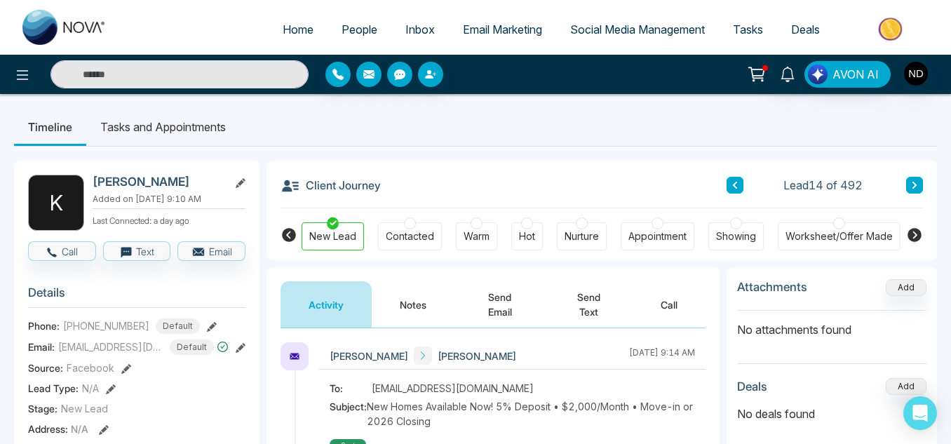
click at [422, 317] on button "Notes" at bounding box center [413, 304] width 83 height 46
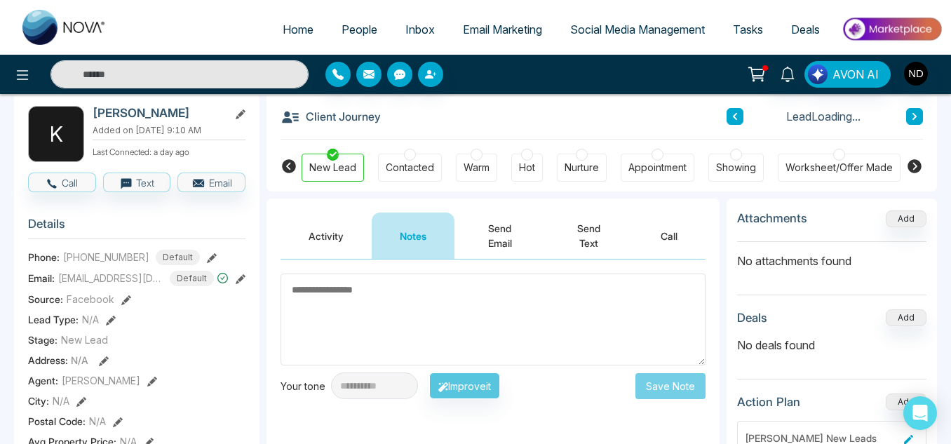
scroll to position [67, 0]
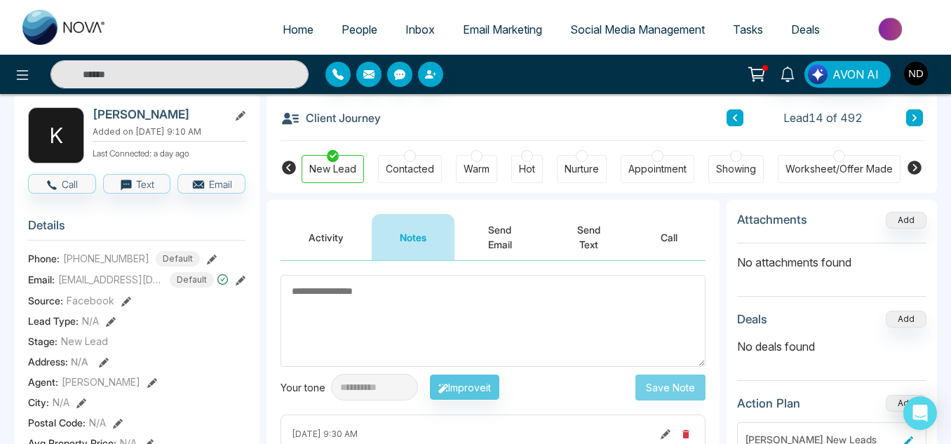
click at [329, 249] on button "Activity" at bounding box center [325, 237] width 91 height 46
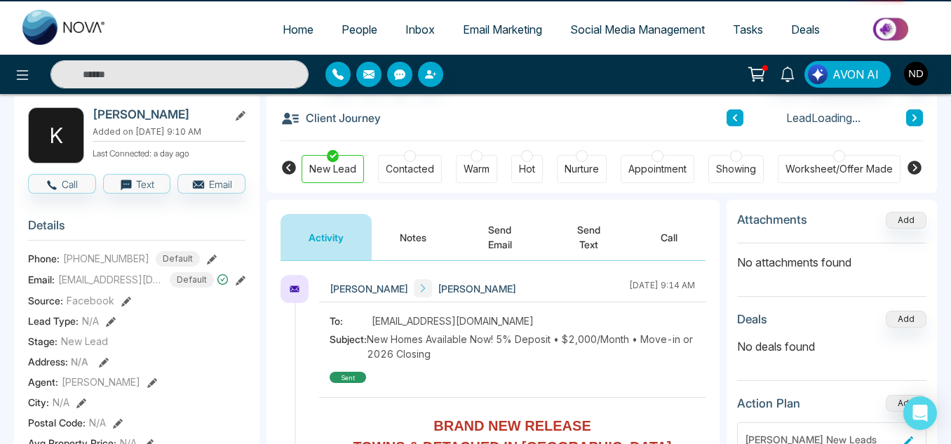
scroll to position [121, 0]
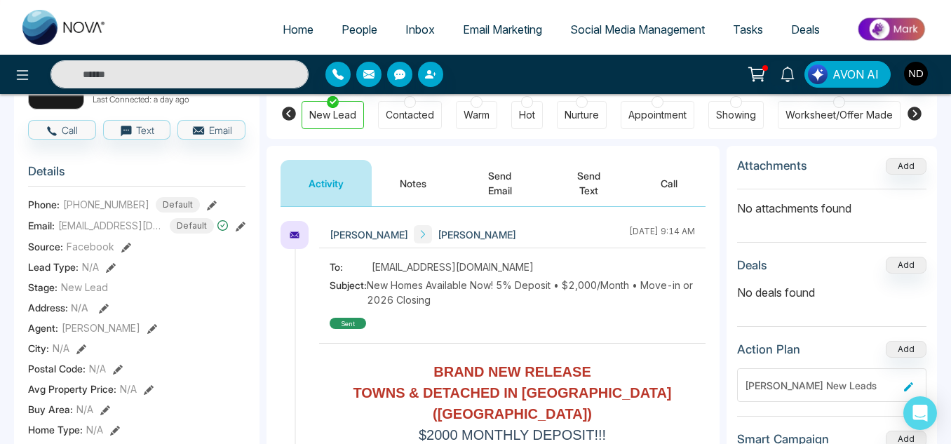
click at [386, 179] on button "Notes" at bounding box center [413, 183] width 83 height 46
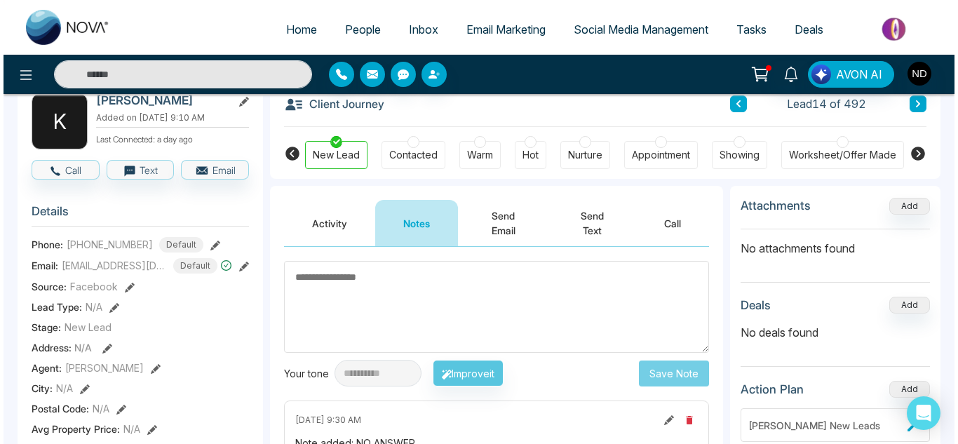
scroll to position [81, 0]
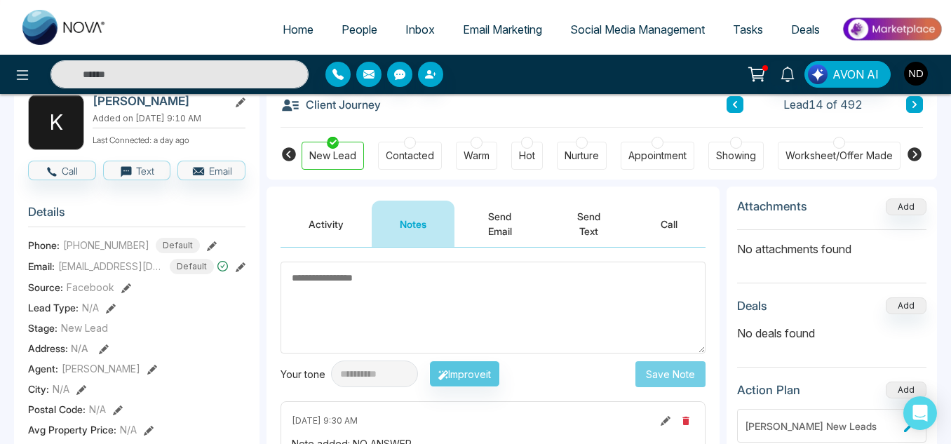
click at [308, 233] on button "Activity" at bounding box center [325, 224] width 91 height 46
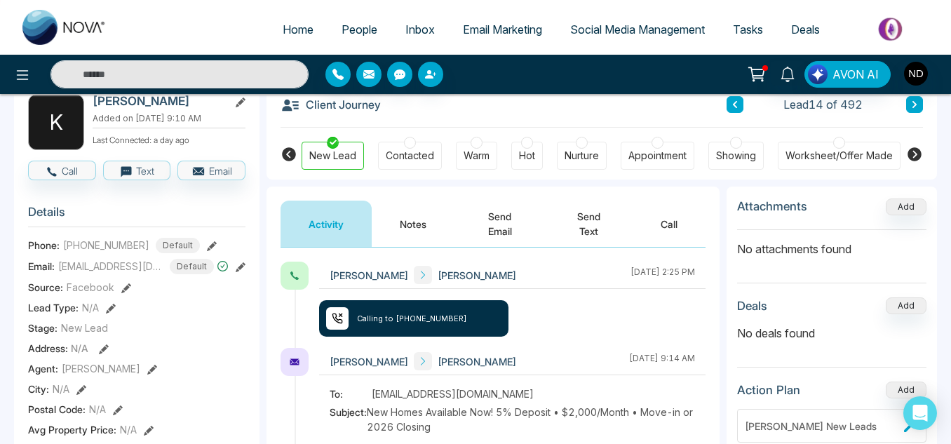
click at [430, 215] on button "Notes" at bounding box center [413, 224] width 83 height 46
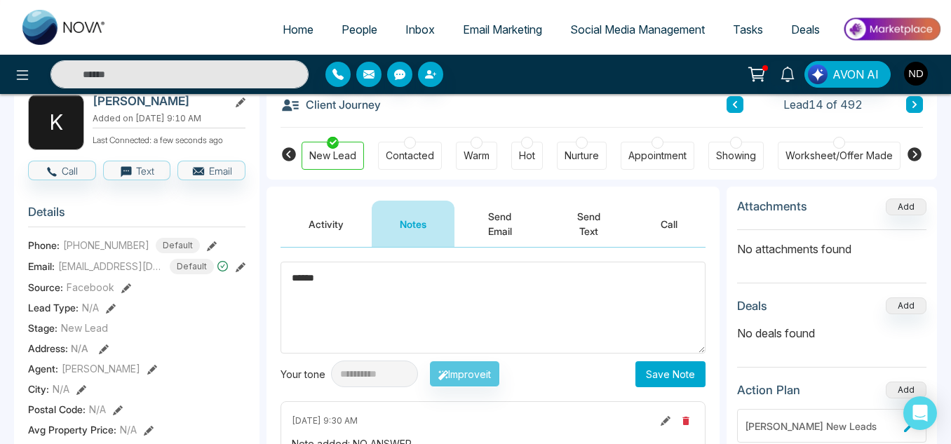
type textarea "******"
click at [677, 365] on button "Save Note" at bounding box center [670, 374] width 70 height 26
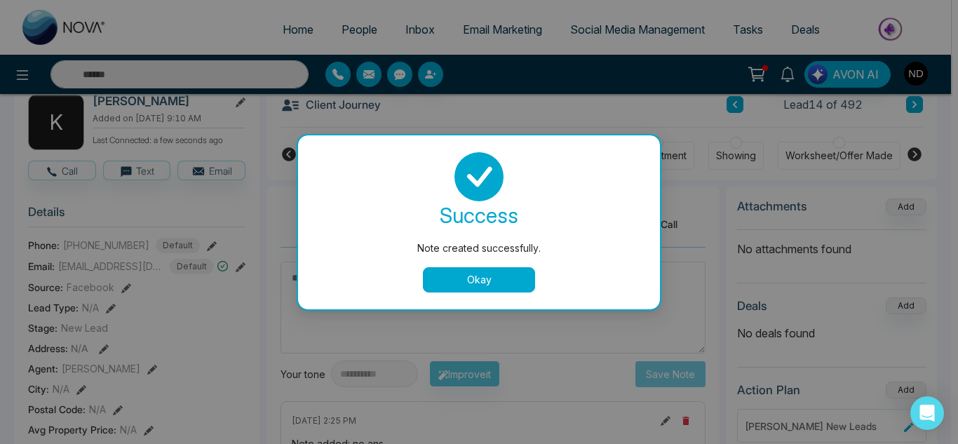
click at [468, 278] on button "Okay" at bounding box center [479, 279] width 112 height 25
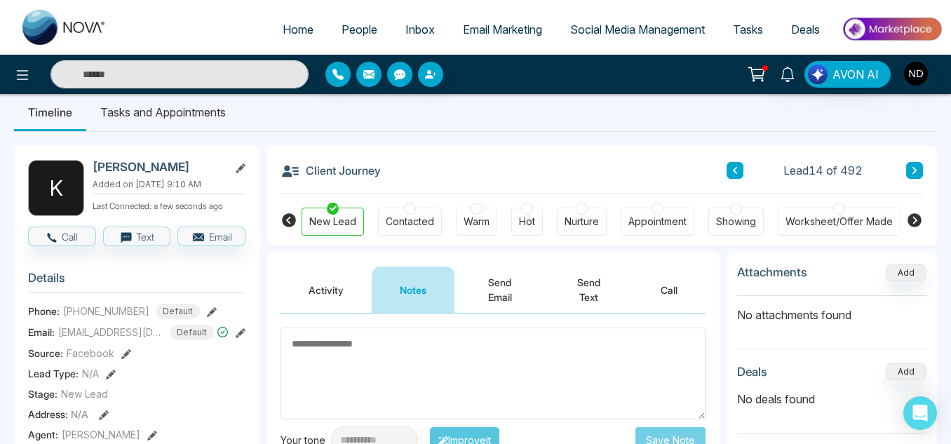
scroll to position [12, 0]
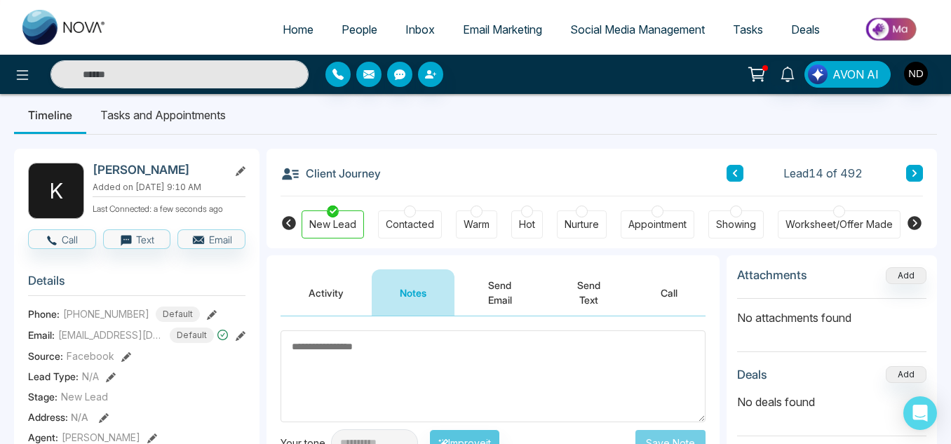
click at [916, 174] on icon at bounding box center [914, 173] width 4 height 7
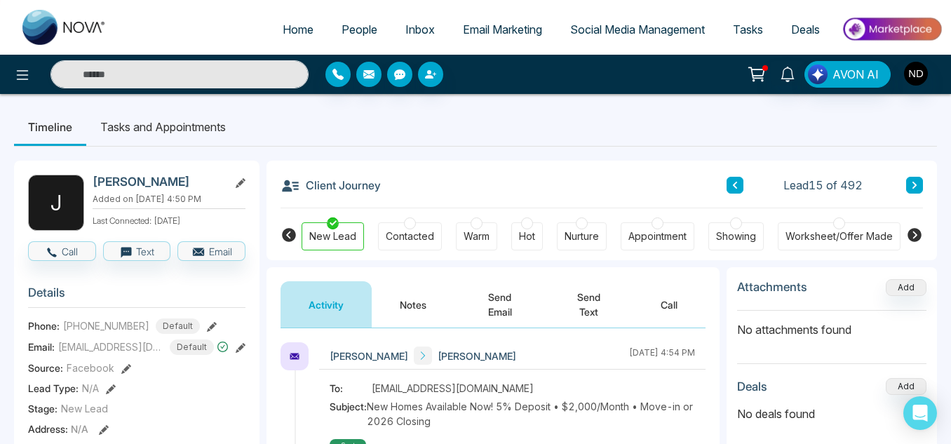
click at [417, 296] on button "Notes" at bounding box center [413, 304] width 83 height 46
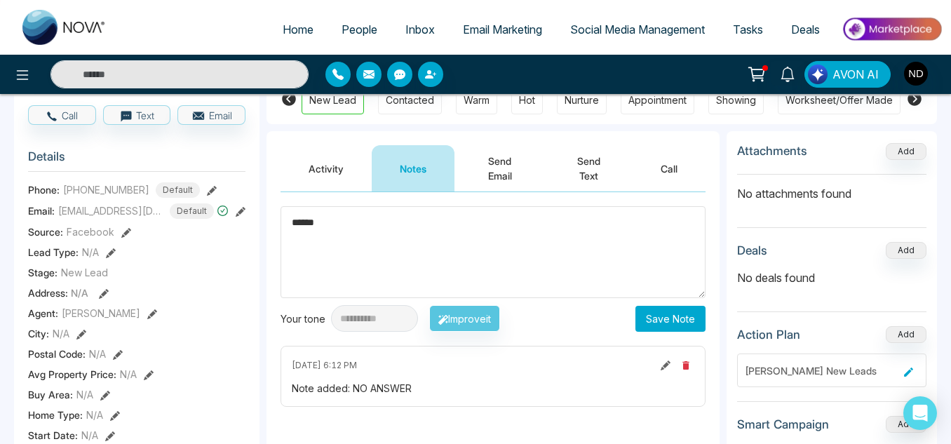
scroll to position [140, 0]
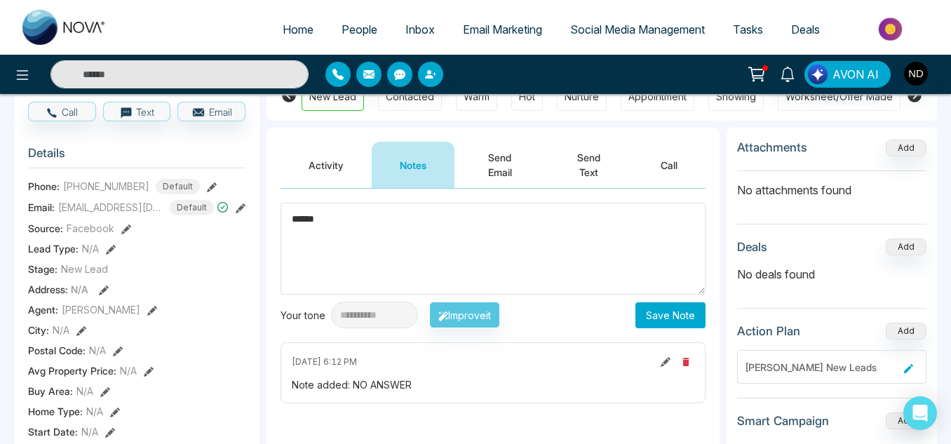
type textarea "******"
click at [662, 310] on button "Save Note" at bounding box center [670, 315] width 70 height 26
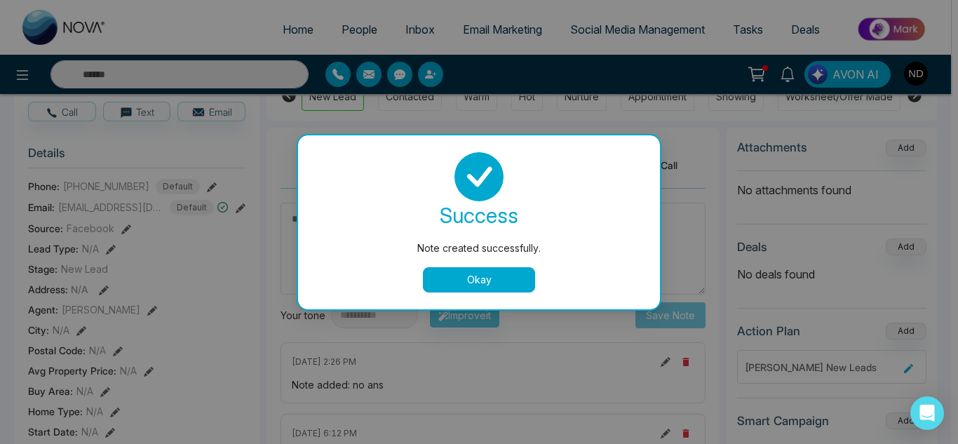
click at [439, 283] on button "Okay" at bounding box center [479, 279] width 112 height 25
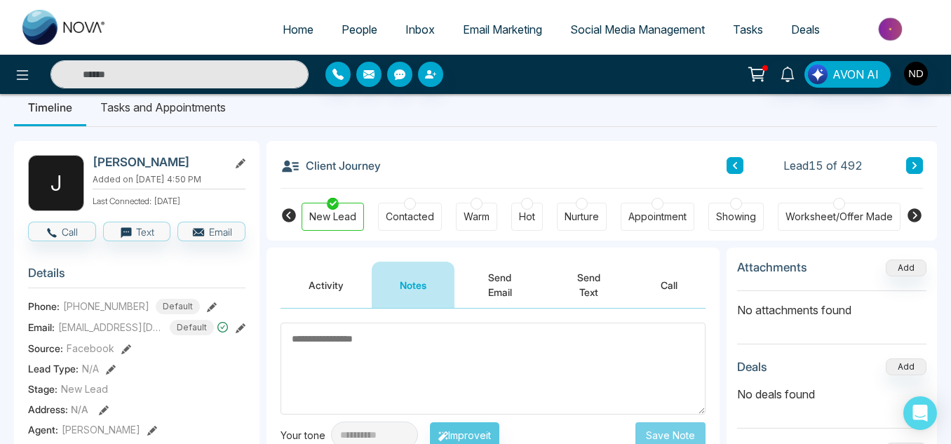
scroll to position [18, 0]
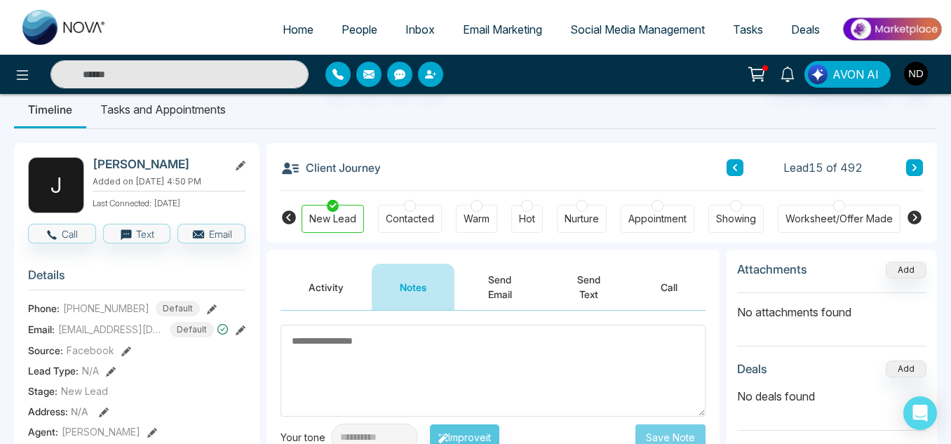
click at [917, 169] on icon at bounding box center [914, 167] width 7 height 8
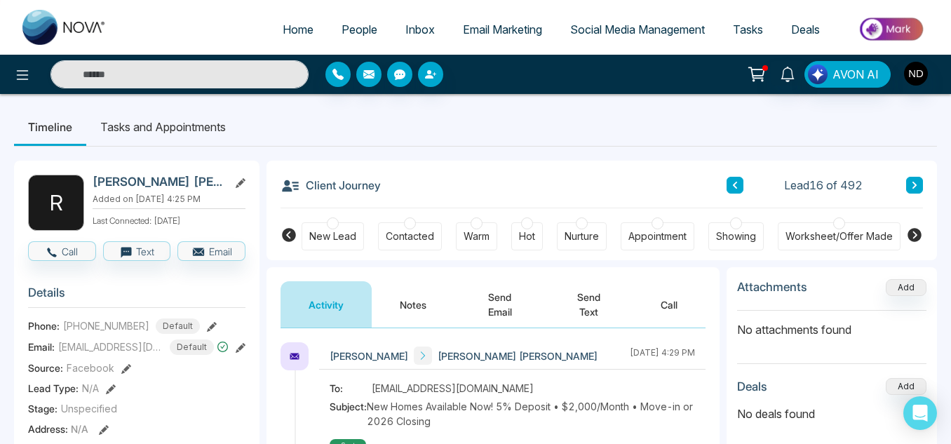
click at [918, 238] on icon at bounding box center [914, 235] width 14 height 14
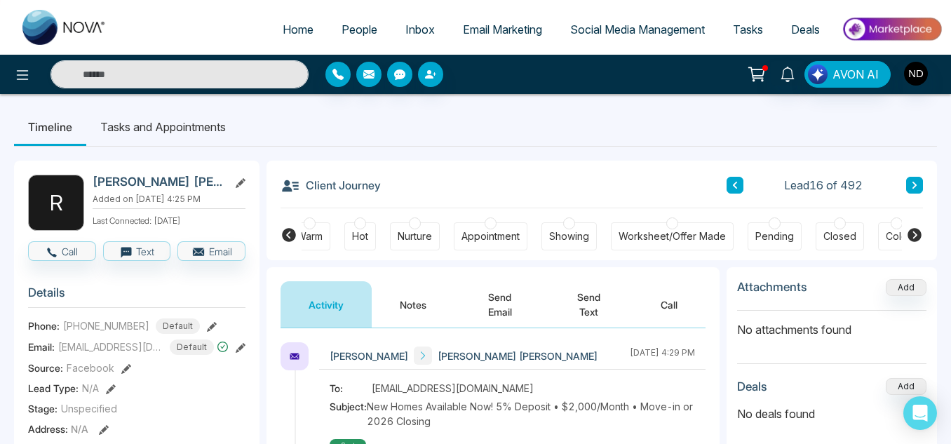
scroll to position [0, 300]
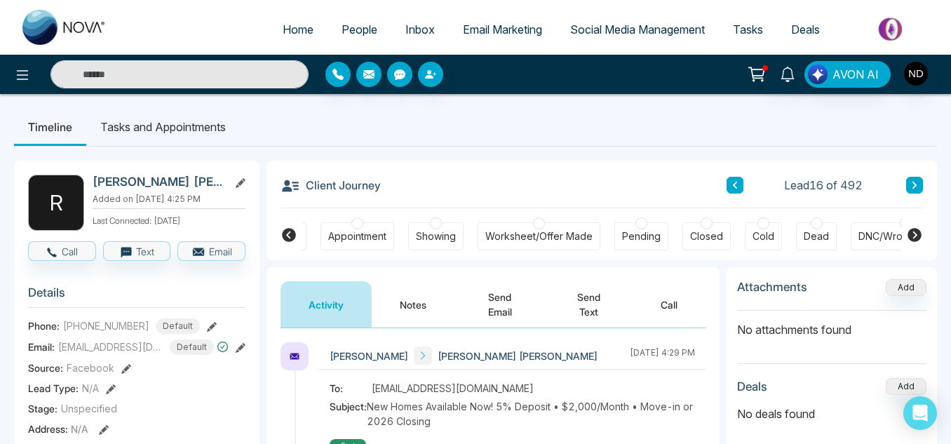
click at [876, 241] on div "DNC/Wrong number" at bounding box center [905, 236] width 94 height 14
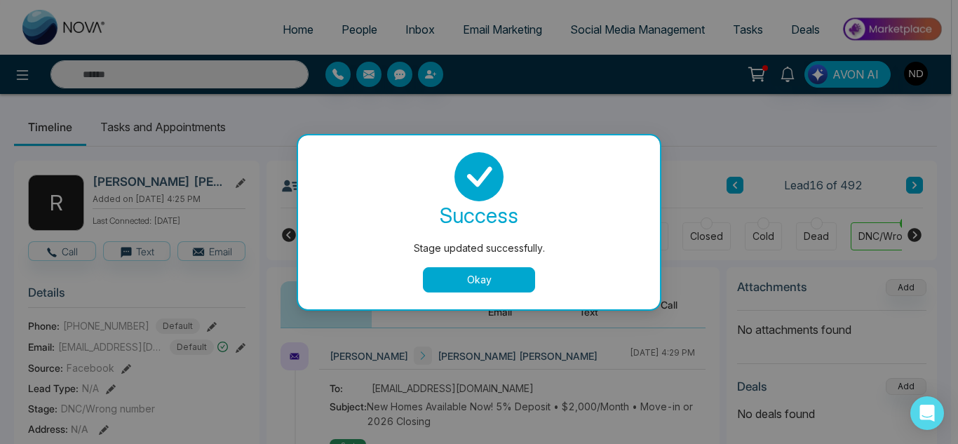
click at [493, 276] on button "Okay" at bounding box center [479, 279] width 112 height 25
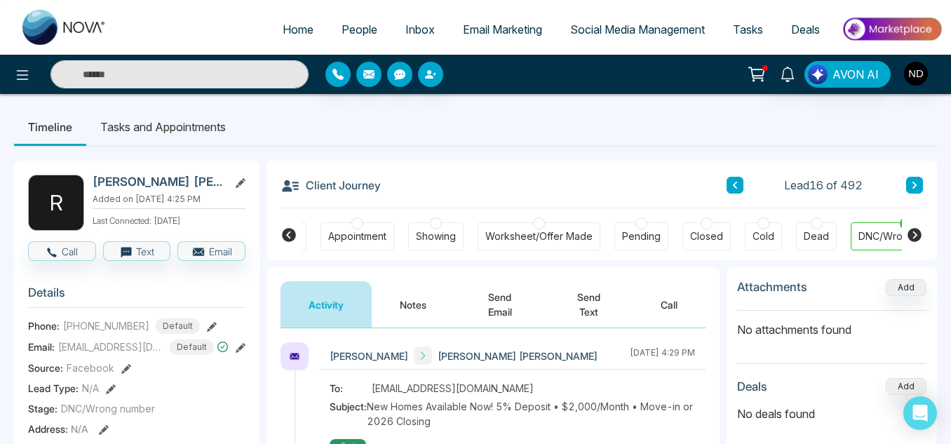
click at [916, 191] on button at bounding box center [914, 185] width 17 height 17
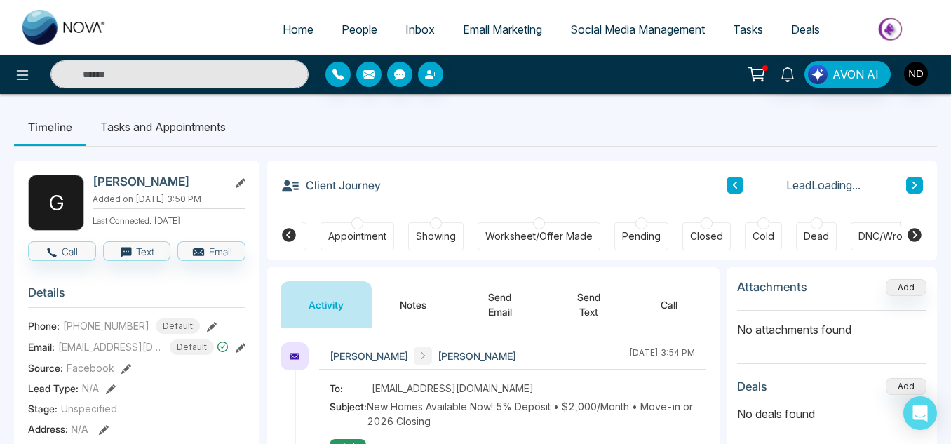
click at [403, 310] on button "Notes" at bounding box center [413, 304] width 83 height 46
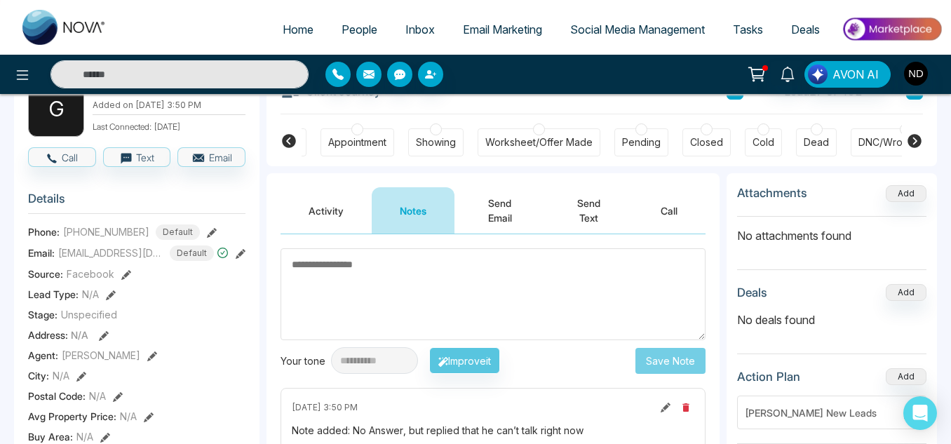
scroll to position [93, 0]
click at [166, 88] on input "text" at bounding box center [179, 74] width 258 height 28
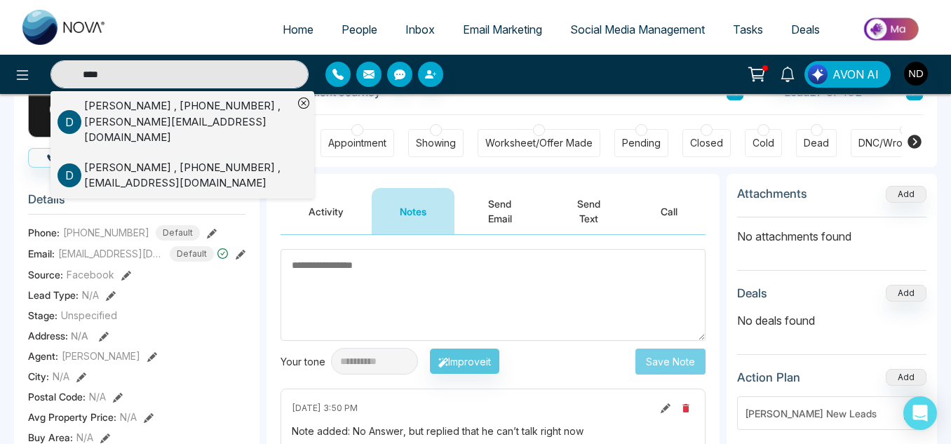
type input "****"
click at [233, 116] on div "[PERSON_NAME] , [PHONE_NUMBER] , [PERSON_NAME][EMAIL_ADDRESS][DOMAIN_NAME]" at bounding box center [188, 122] width 209 height 48
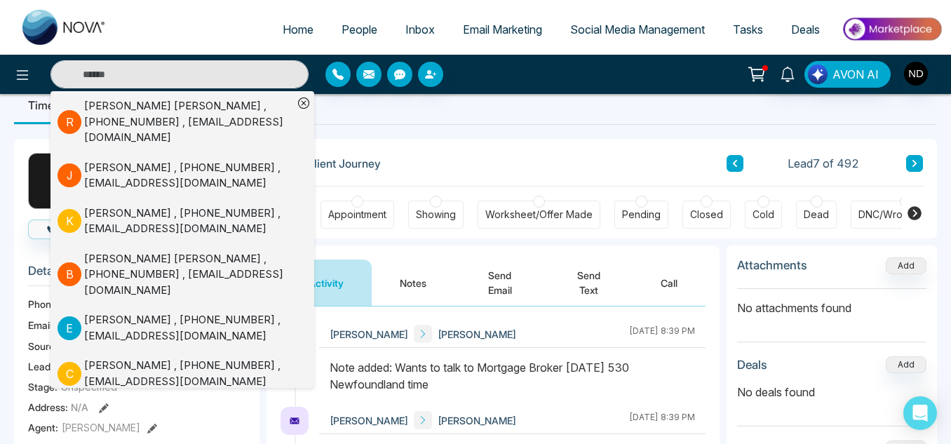
scroll to position [23, 0]
